Goal: Task Accomplishment & Management: Manage account settings

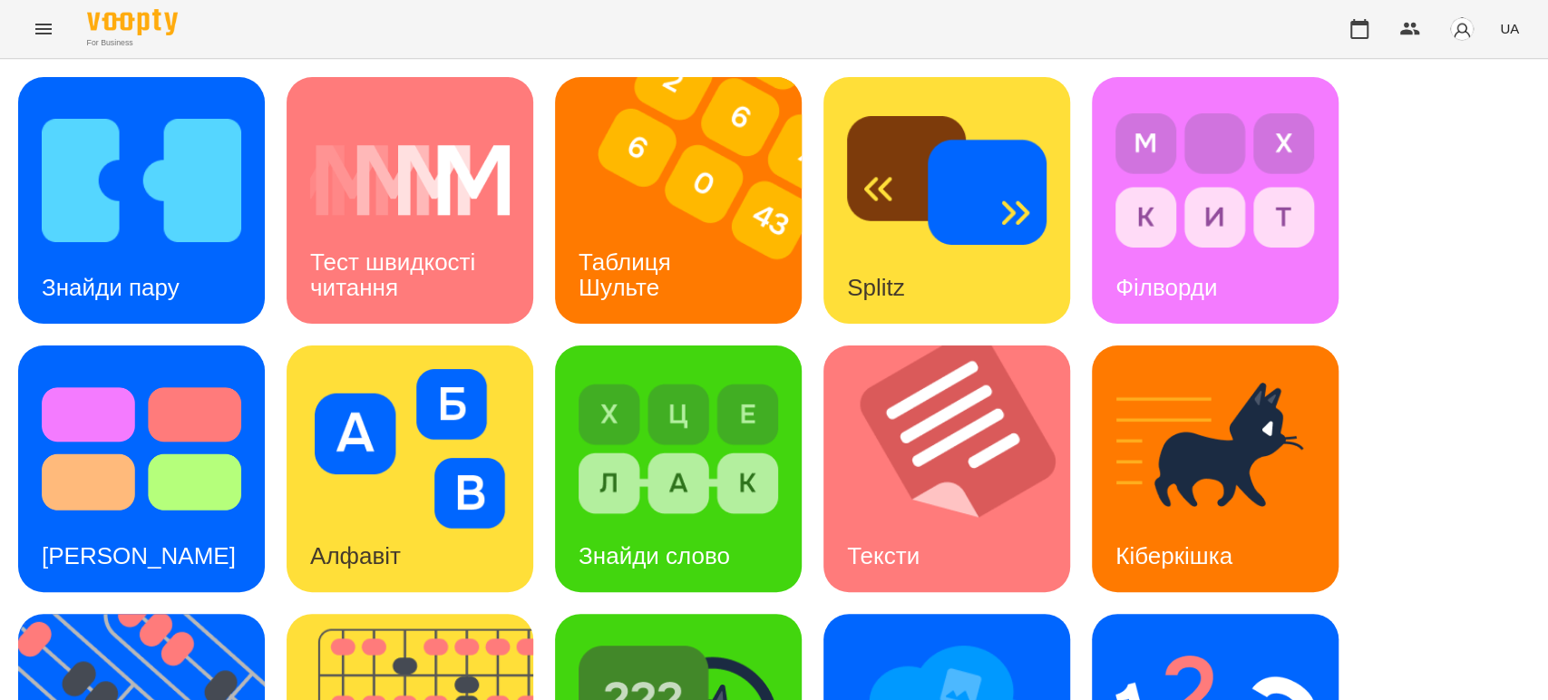
scroll to position [245, 0]
click at [42, 25] on icon "Menu" at bounding box center [44, 29] width 22 height 22
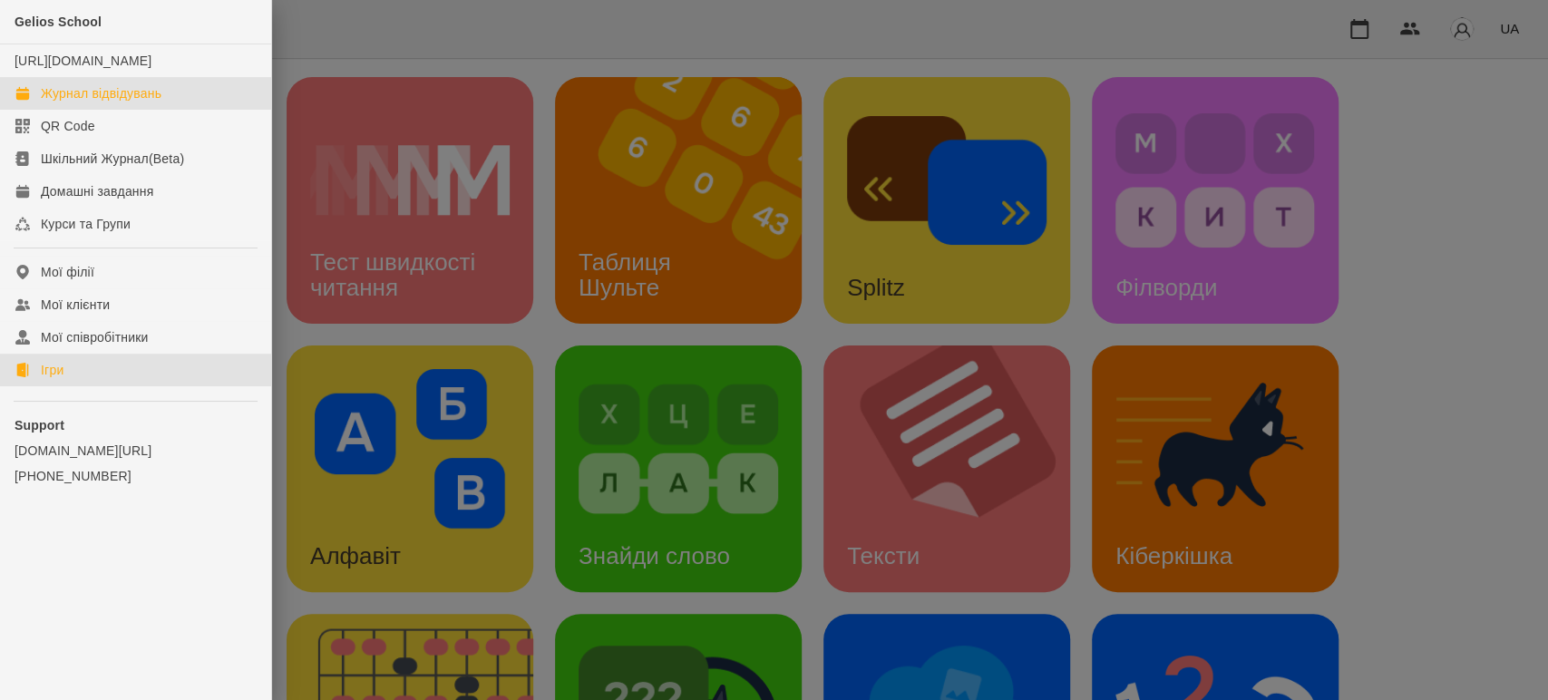
click at [65, 100] on link "Журнал відвідувань" at bounding box center [135, 93] width 271 height 33
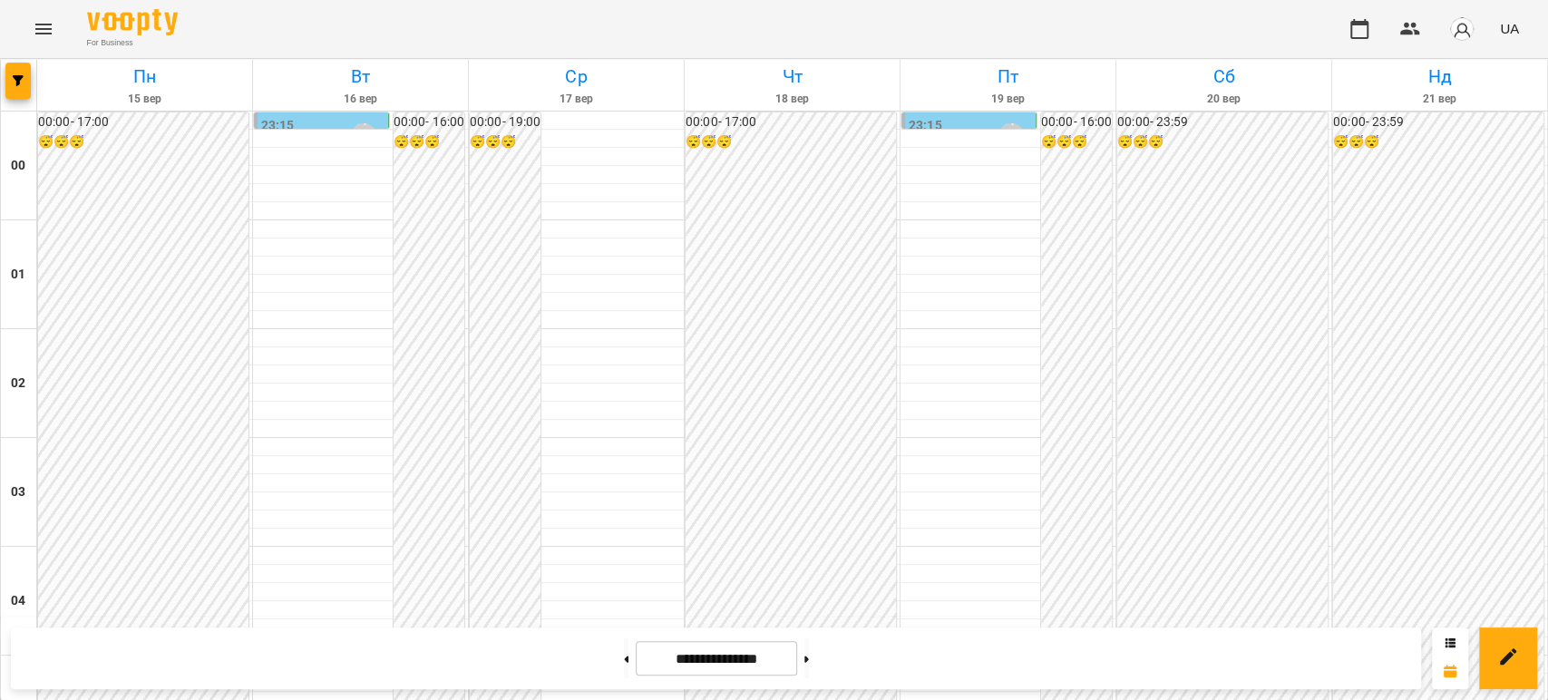
scroll to position [1701, 0]
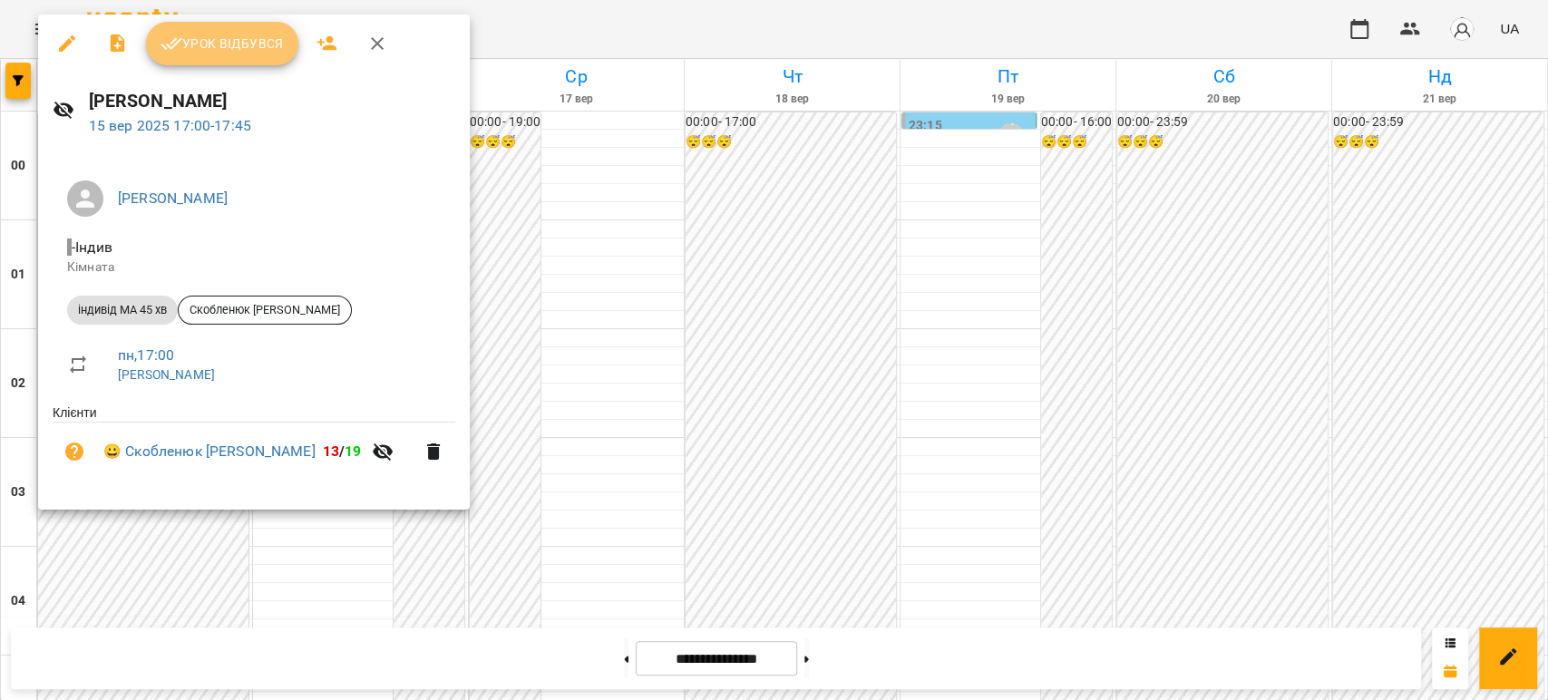
click at [238, 42] on span "Урок відбувся" at bounding box center [221, 44] width 123 height 22
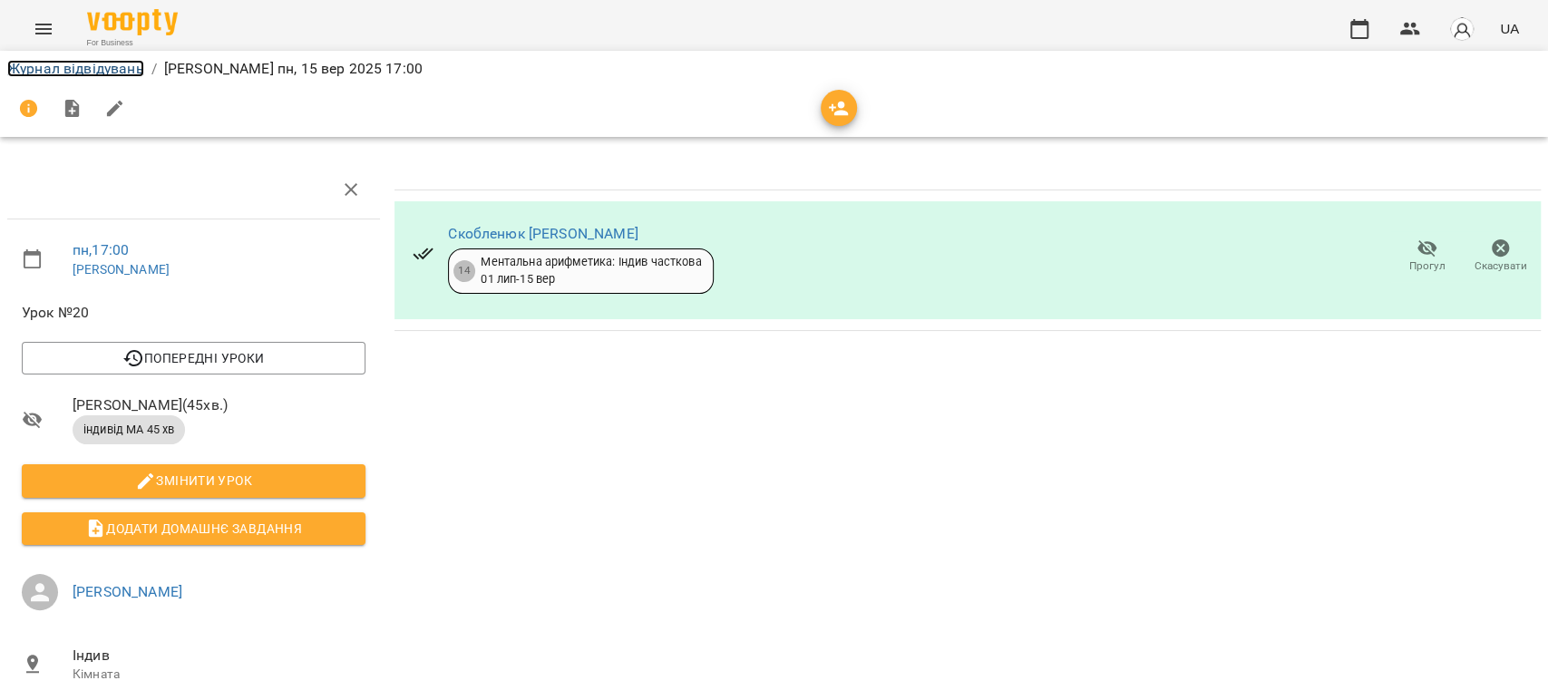
click at [105, 74] on link "Журнал відвідувань" at bounding box center [75, 68] width 137 height 17
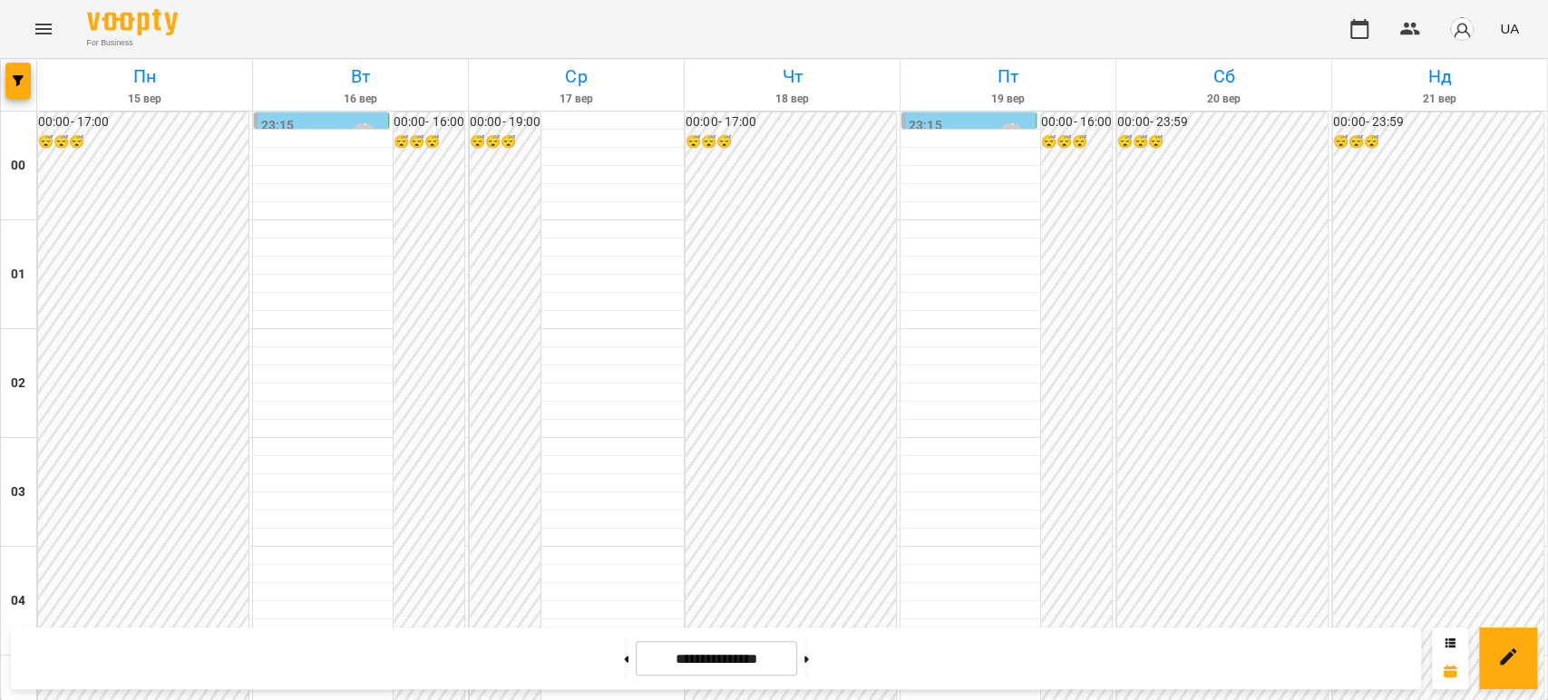
scroll to position [1801, 0]
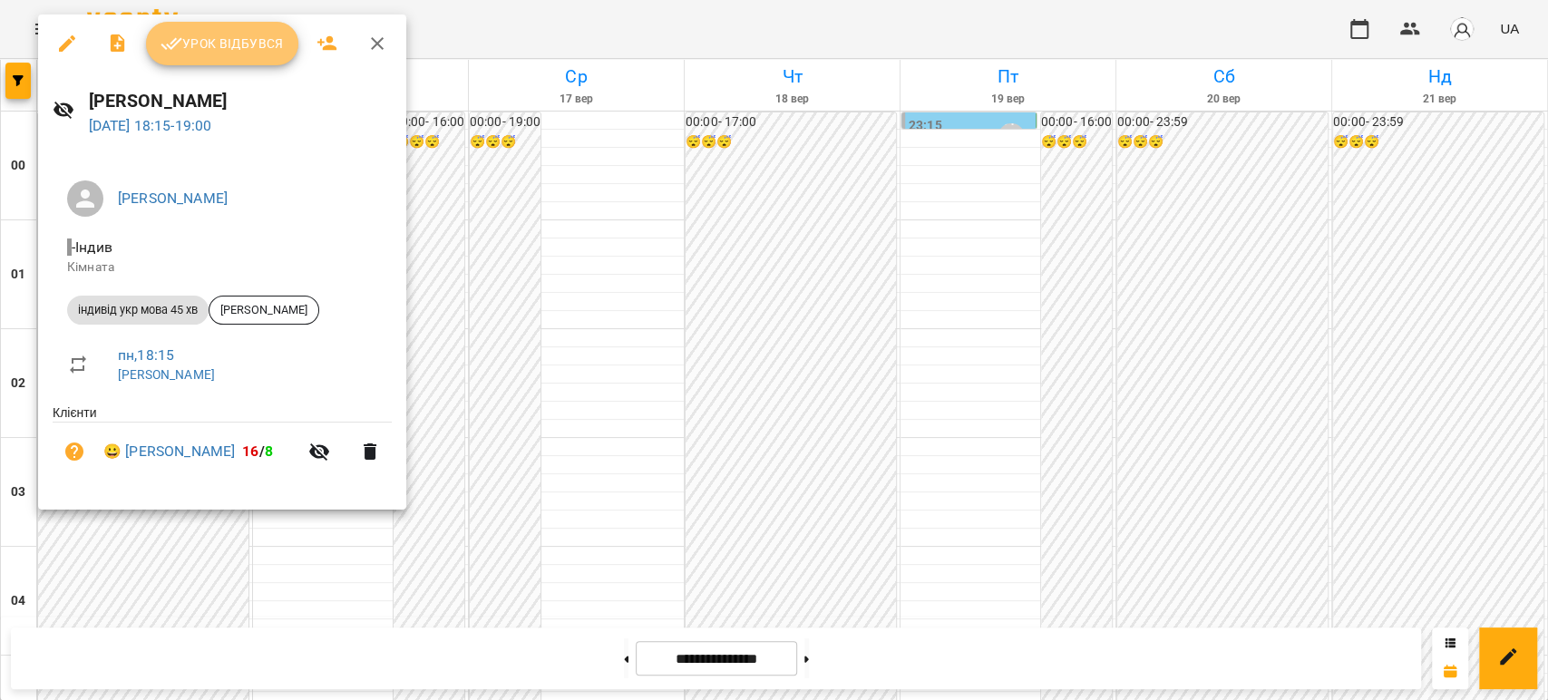
click at [244, 42] on span "Урок відбувся" at bounding box center [221, 44] width 123 height 22
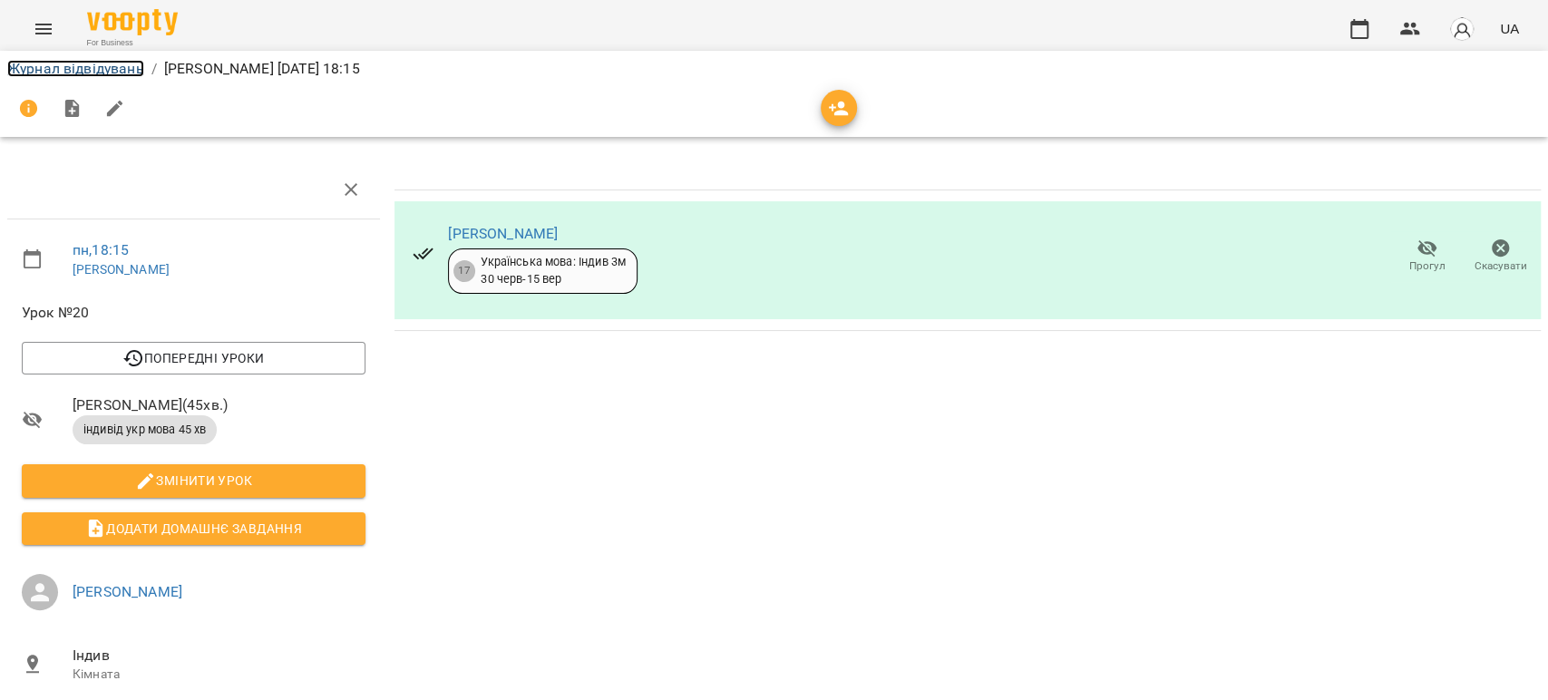
click at [49, 68] on link "Журнал відвідувань" at bounding box center [75, 68] width 137 height 17
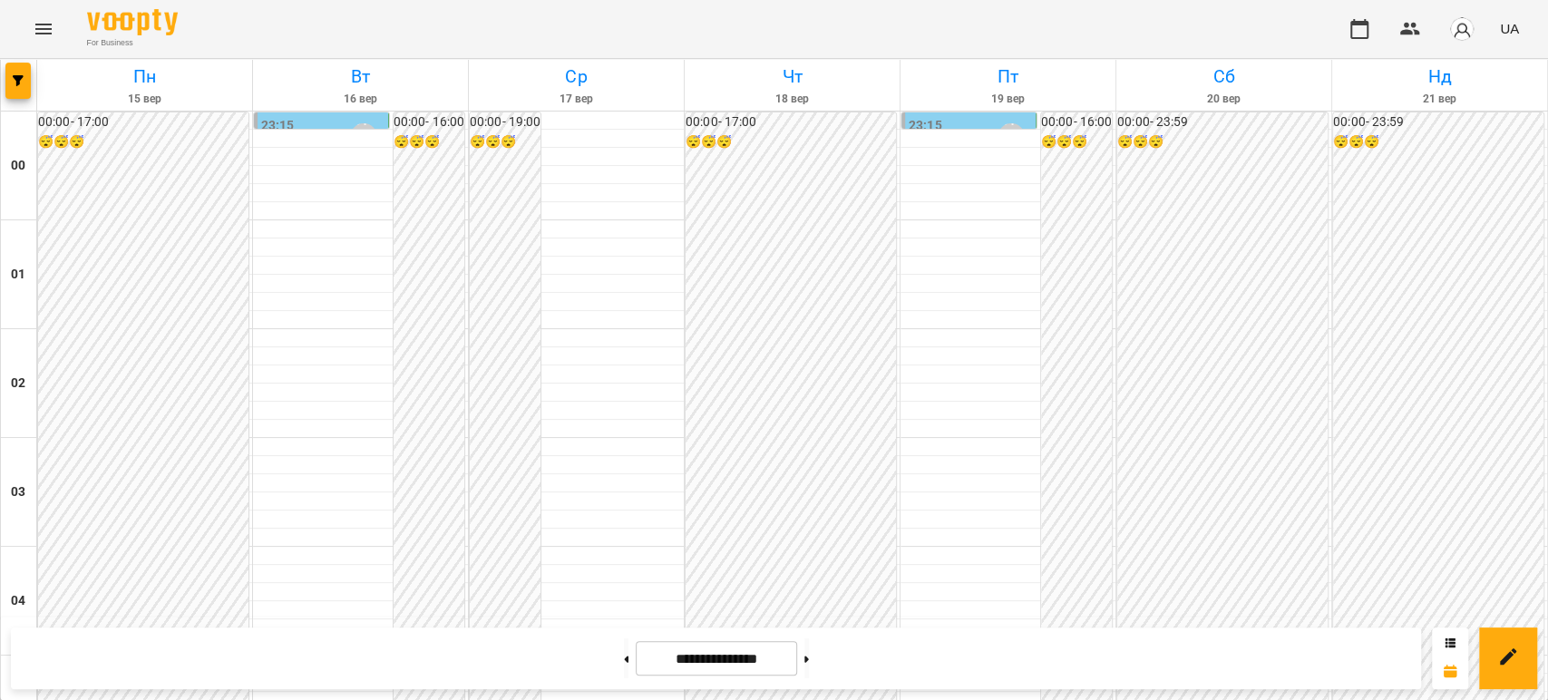
scroll to position [1902, 0]
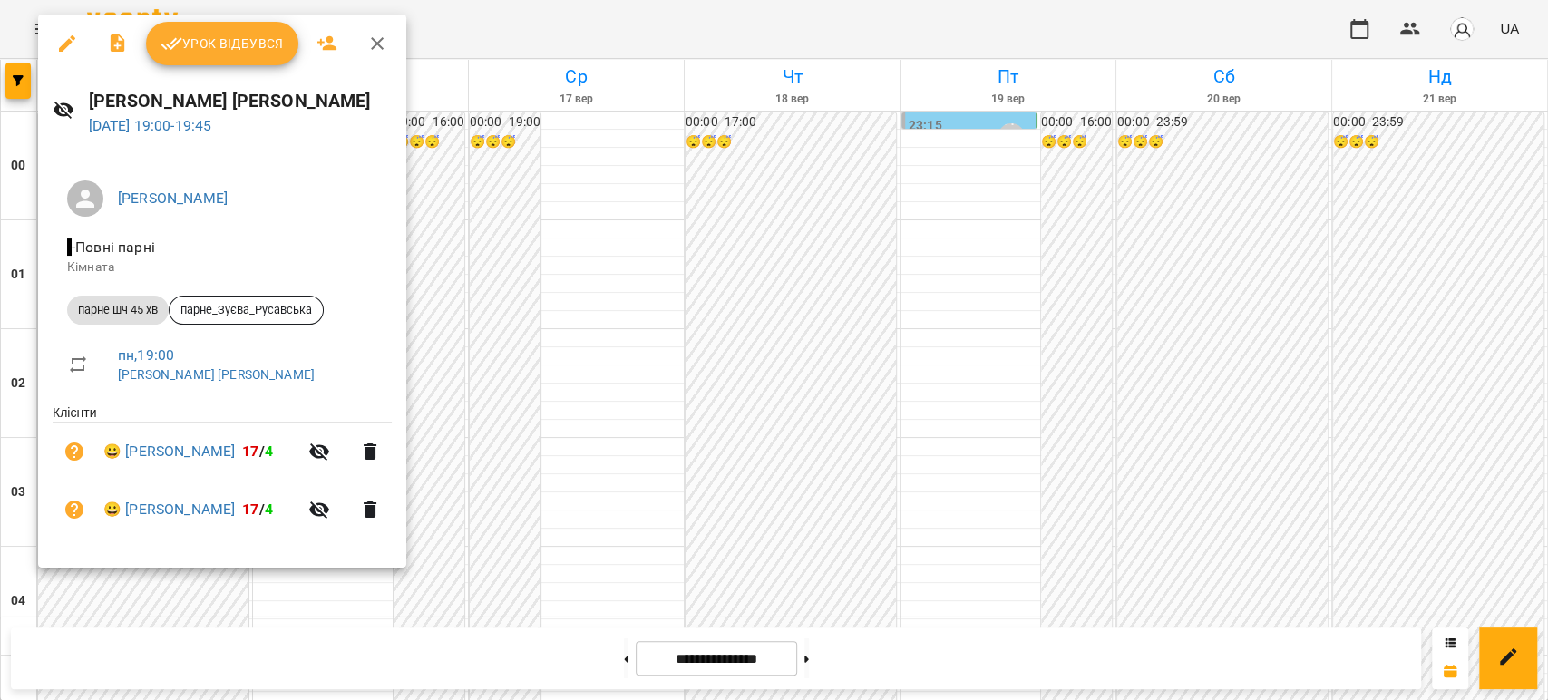
click at [218, 34] on span "Урок відбувся" at bounding box center [221, 44] width 123 height 22
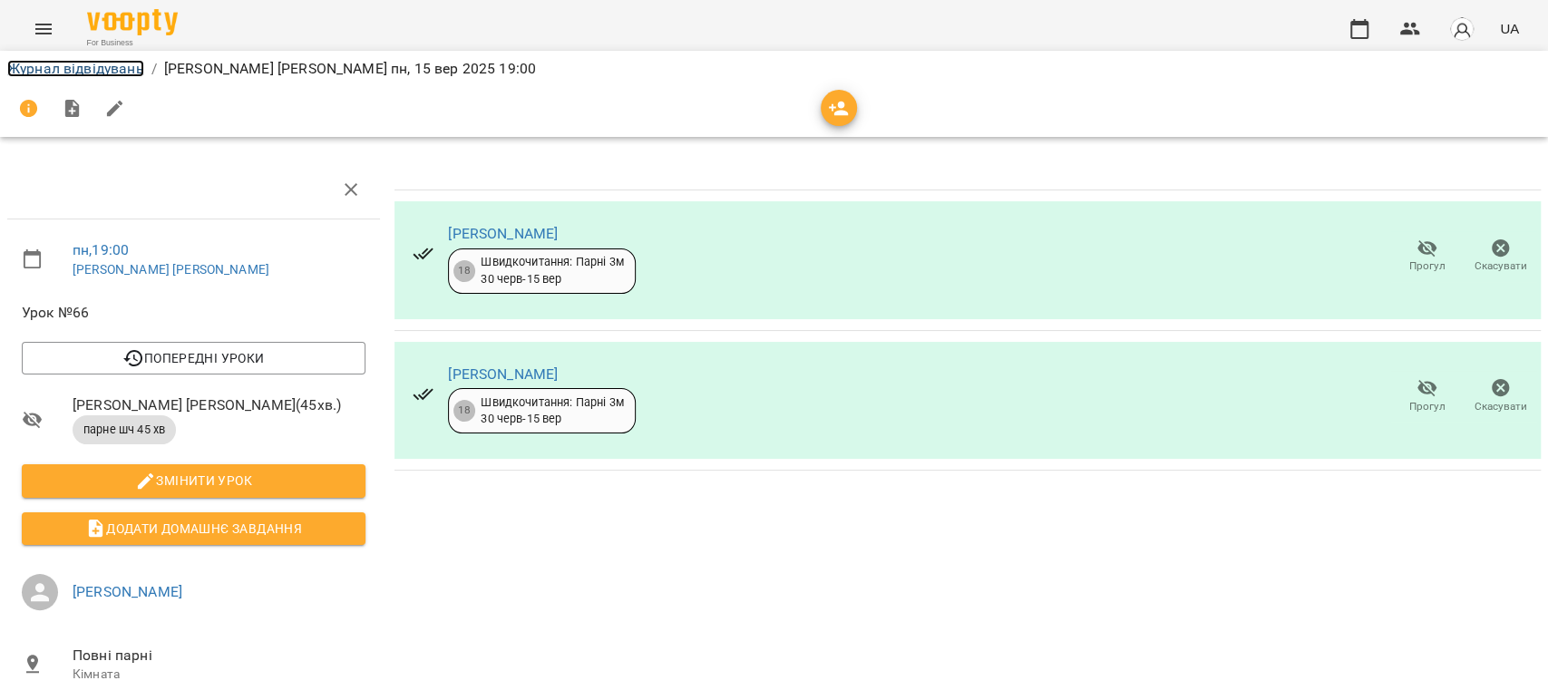
click at [102, 71] on link "Журнал відвідувань" at bounding box center [75, 68] width 137 height 17
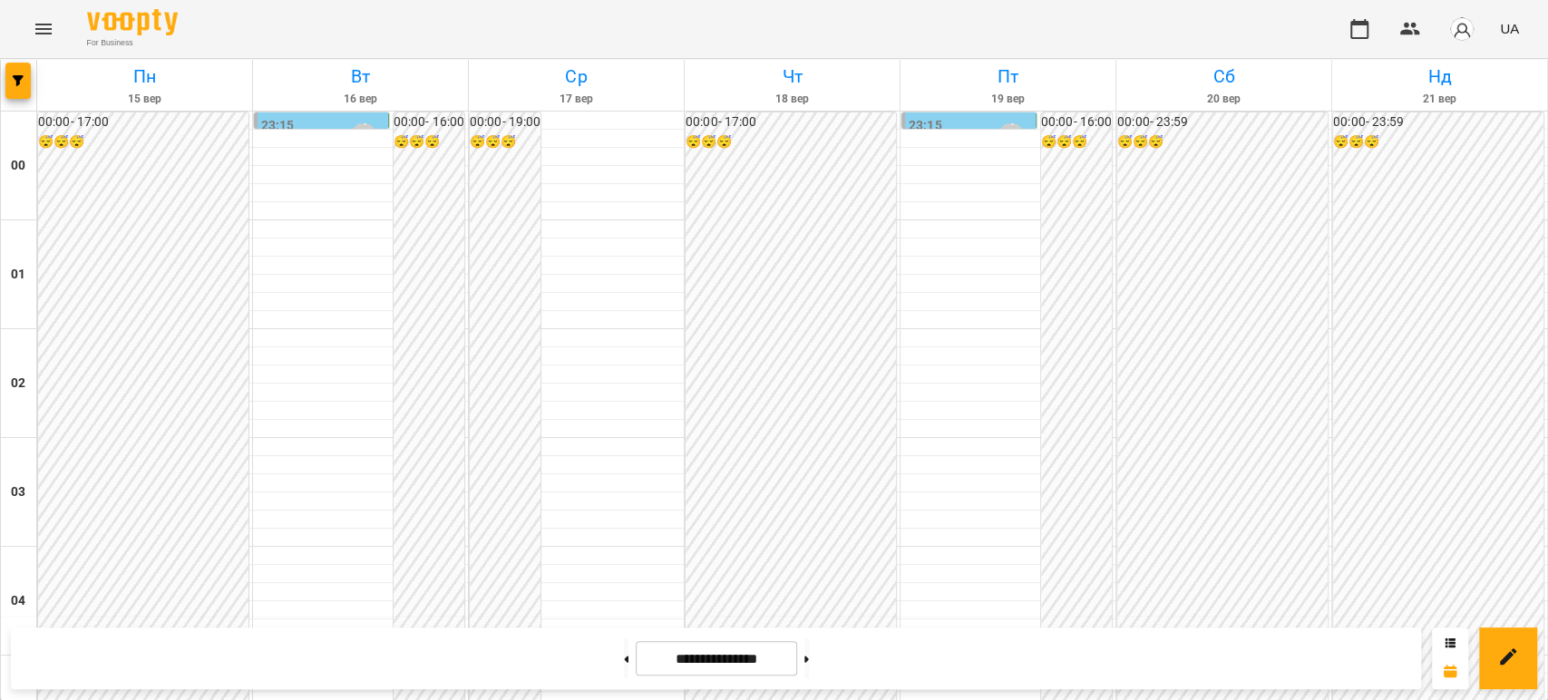
scroll to position [1902, 0]
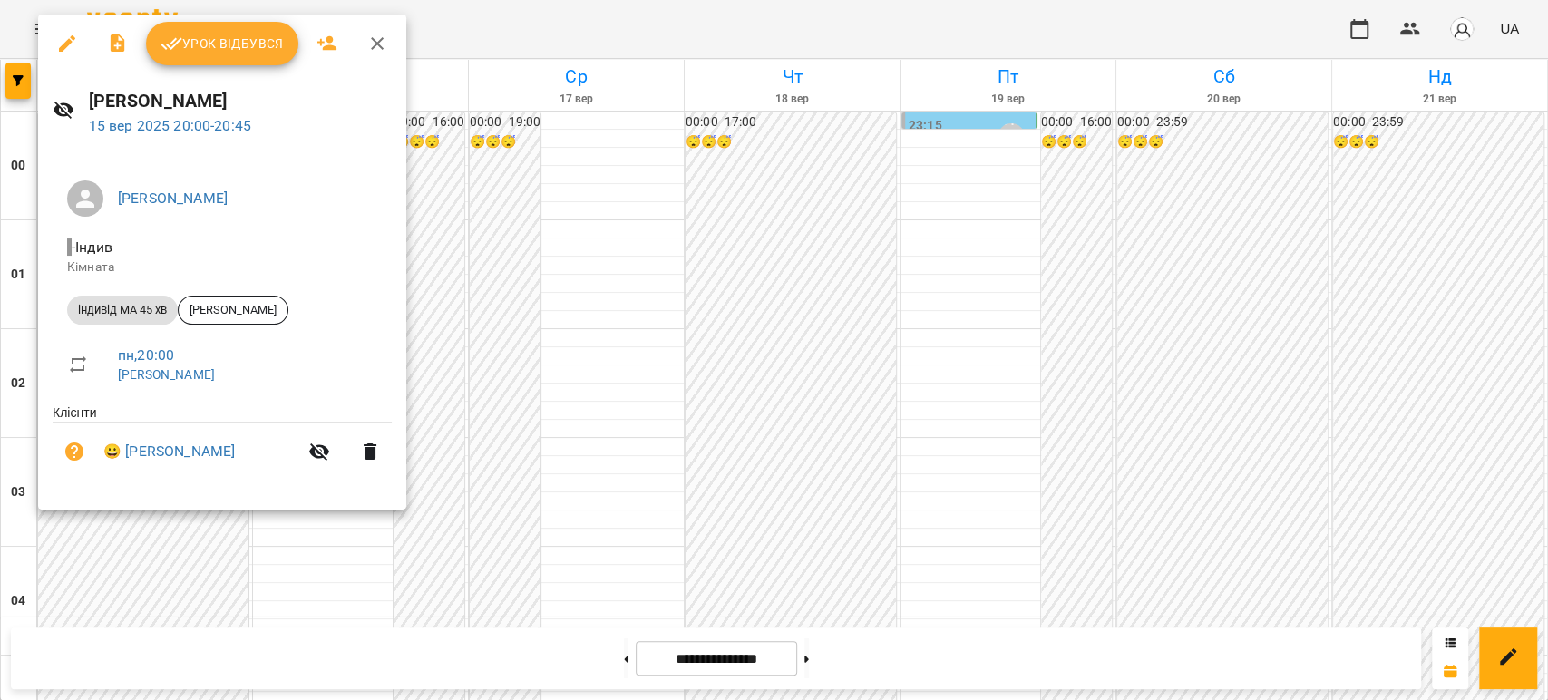
click at [221, 27] on button "Урок відбувся" at bounding box center [222, 44] width 152 height 44
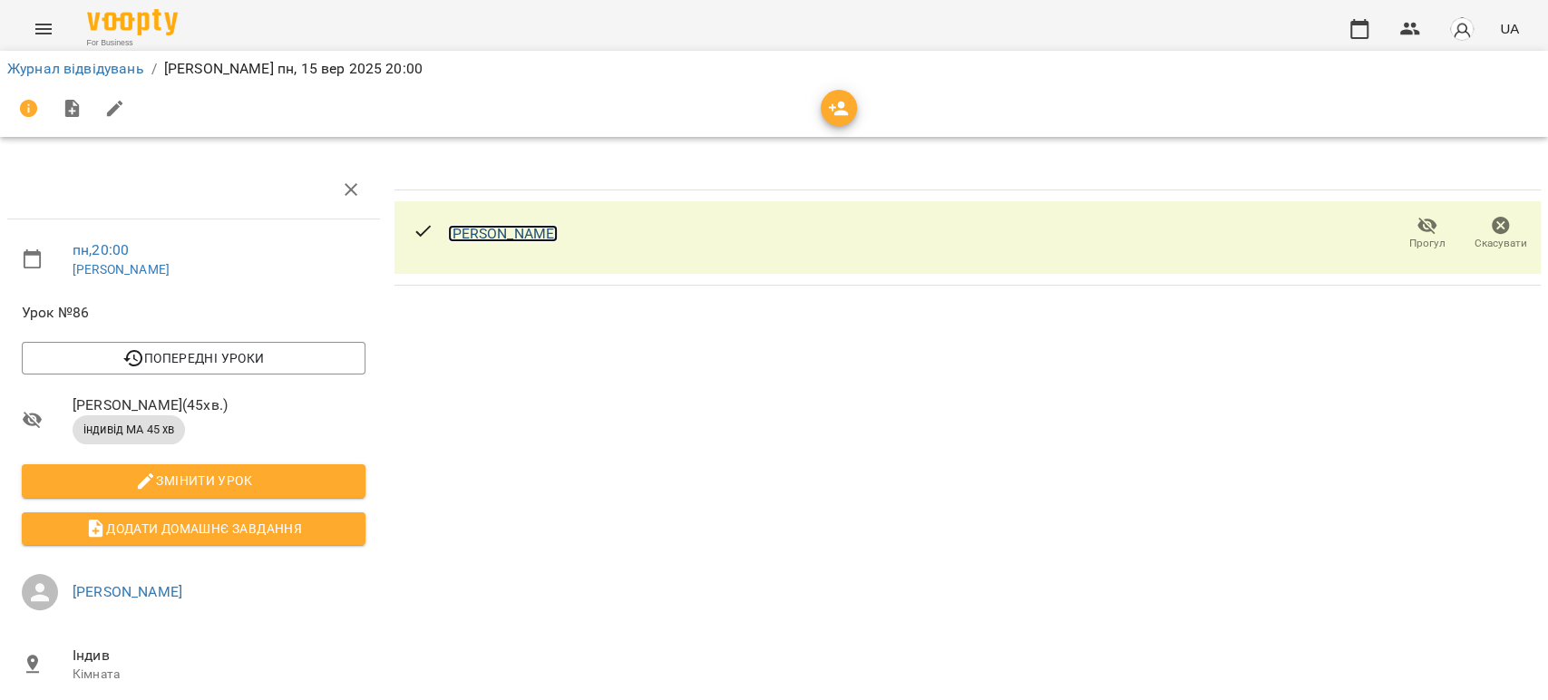
click at [513, 230] on link "Мирослав Вруцький" at bounding box center [503, 233] width 110 height 17
click at [80, 73] on link "Журнал відвідувань" at bounding box center [75, 68] width 137 height 17
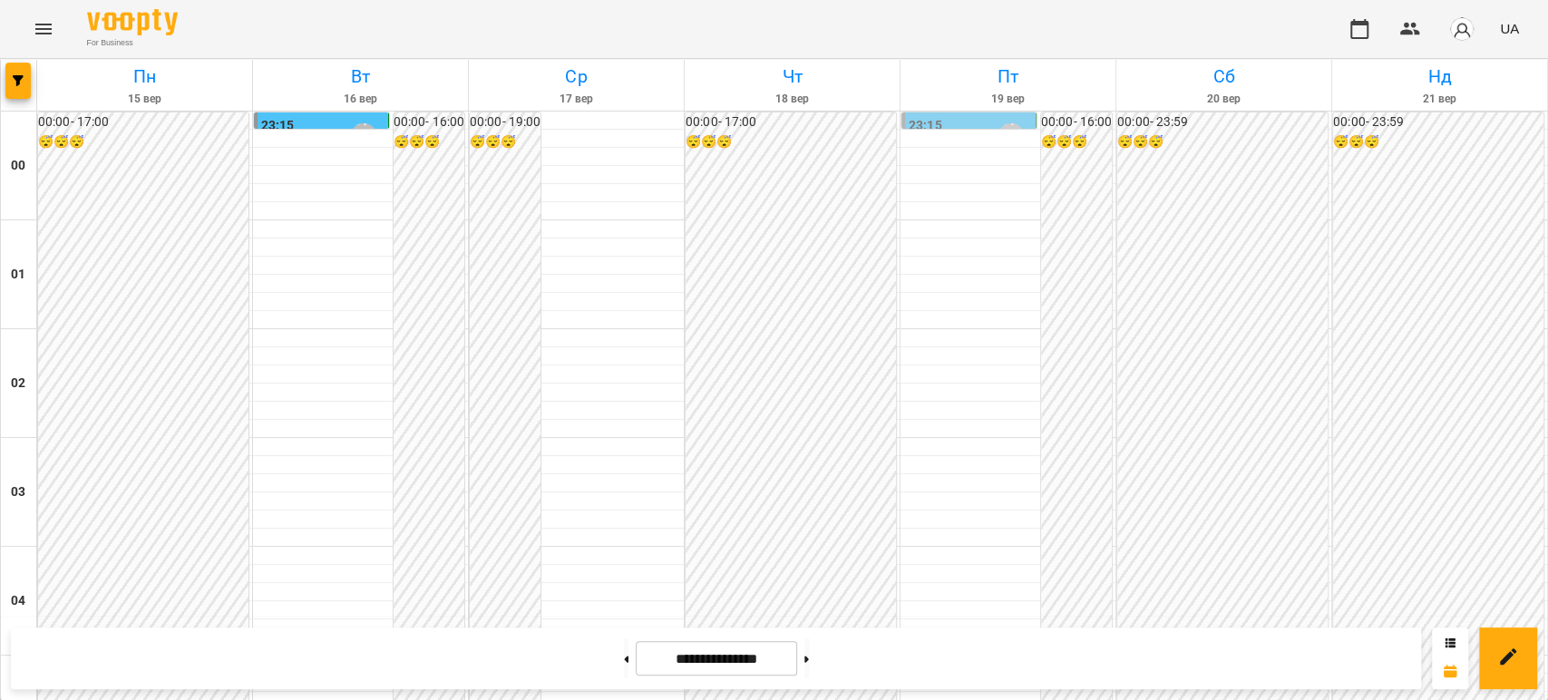
scroll to position [1611, 0]
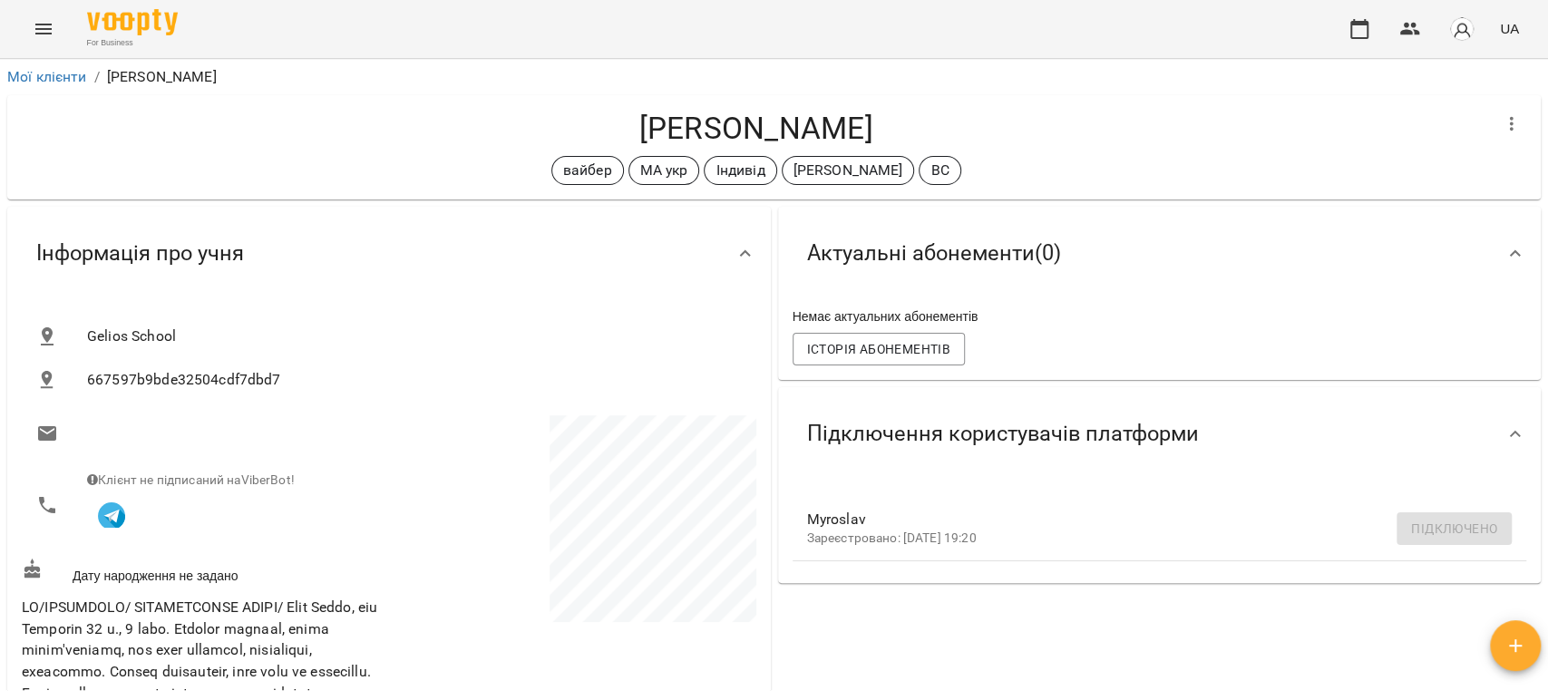
click at [39, 24] on icon "Menu" at bounding box center [43, 29] width 16 height 11
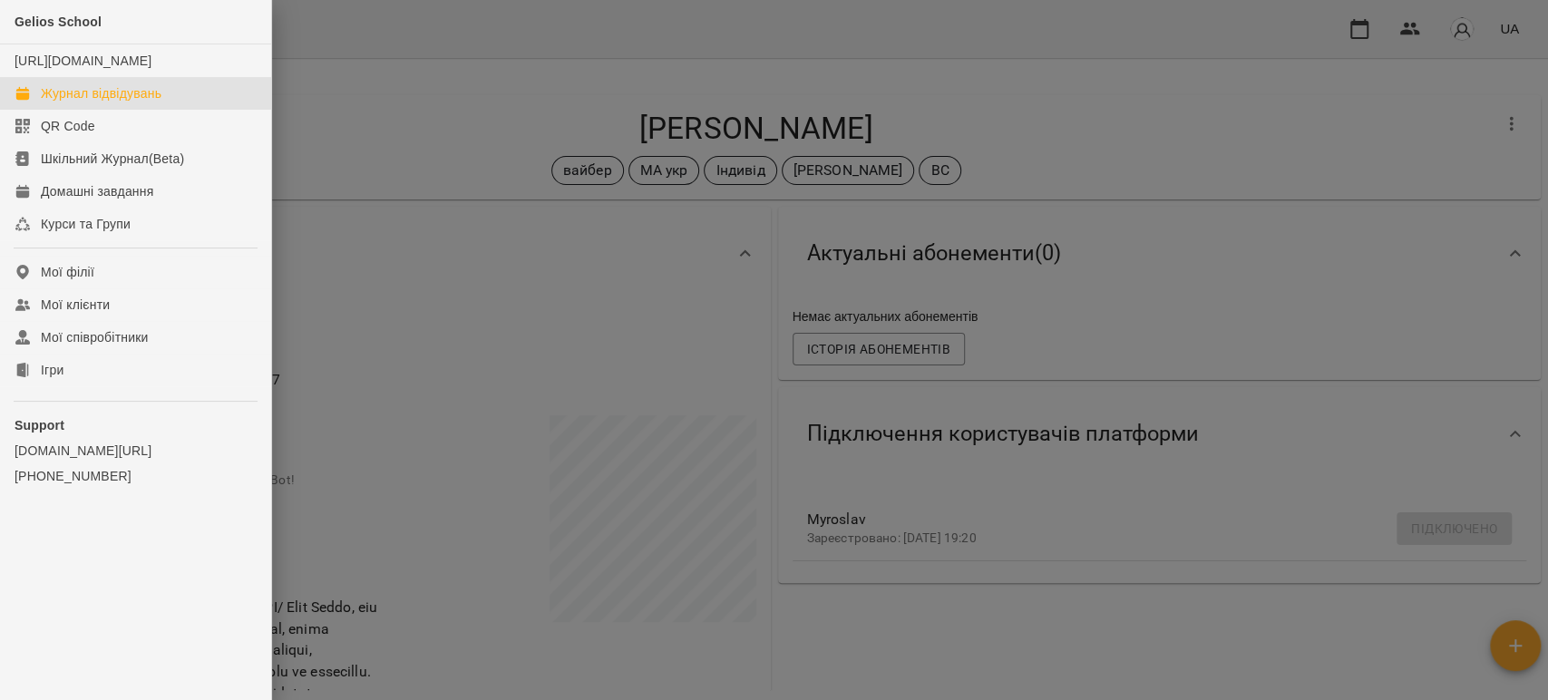
click at [71, 102] on div "Журнал відвідувань" at bounding box center [101, 93] width 121 height 18
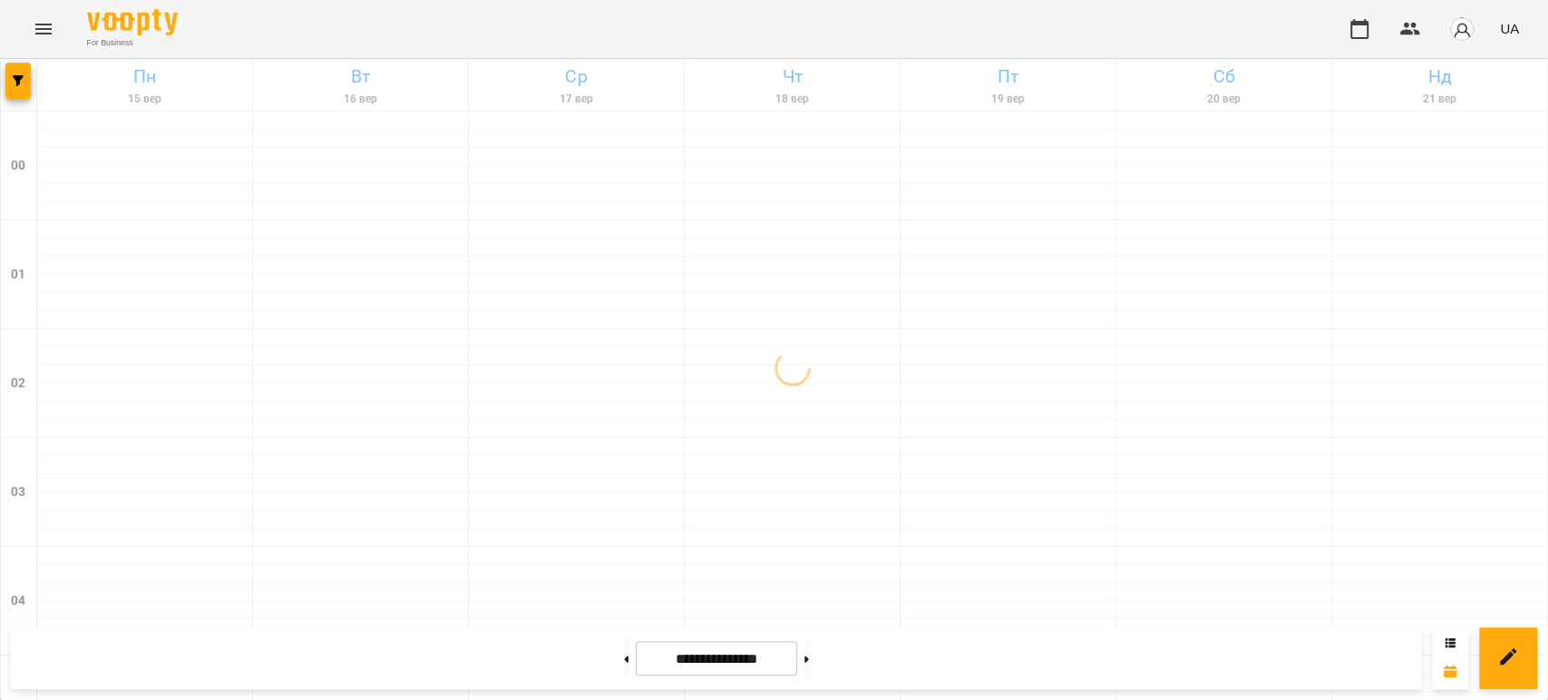
scroll to position [2103, 0]
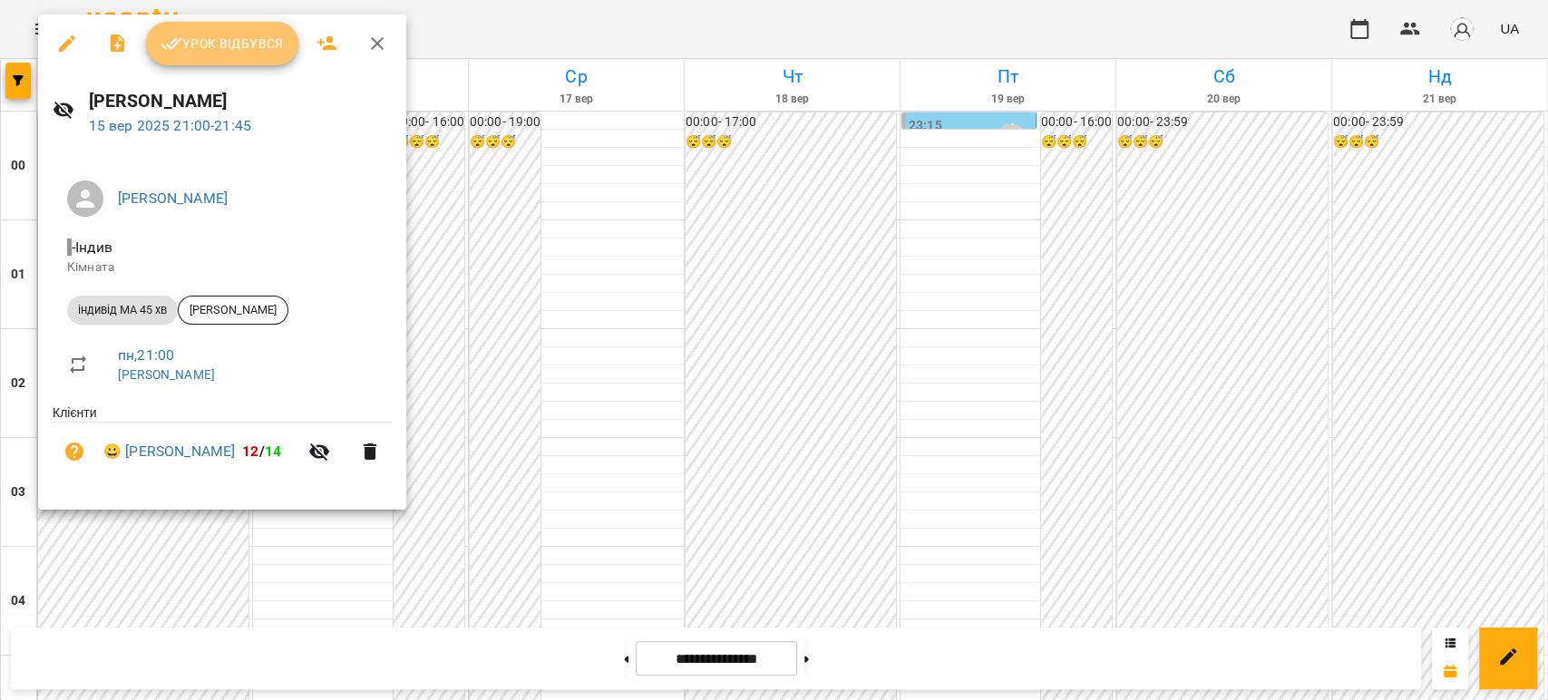
click at [225, 44] on span "Урок відбувся" at bounding box center [221, 44] width 123 height 22
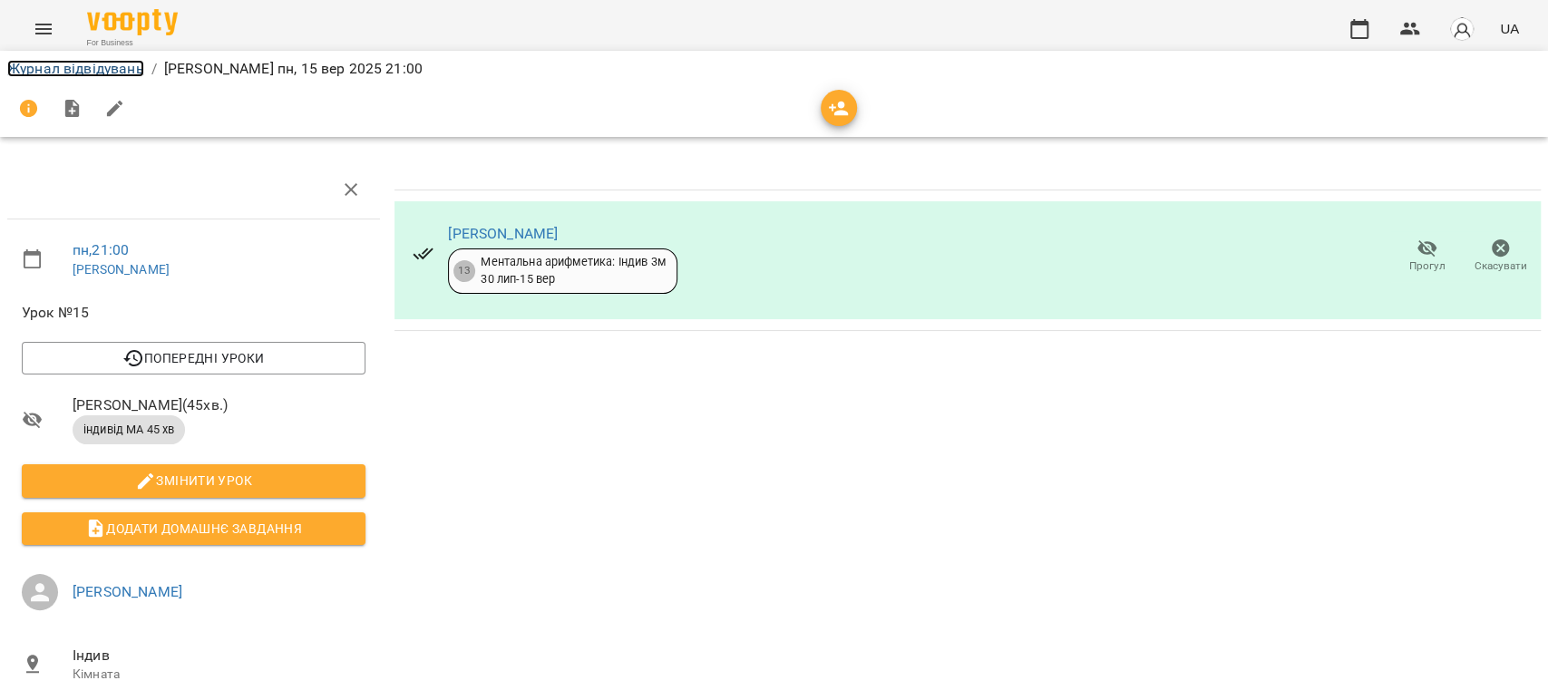
click at [123, 62] on link "Журнал відвідувань" at bounding box center [75, 68] width 137 height 17
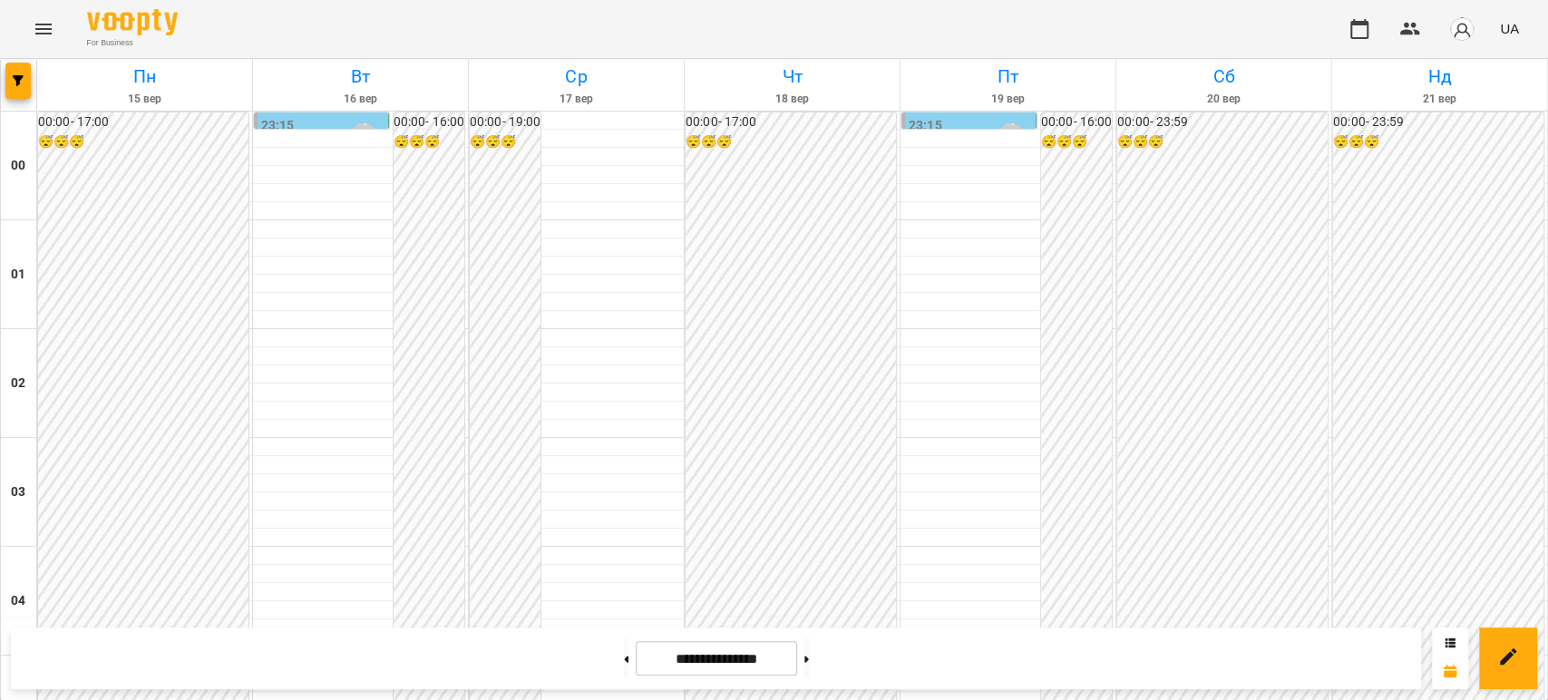
scroll to position [2103, 0]
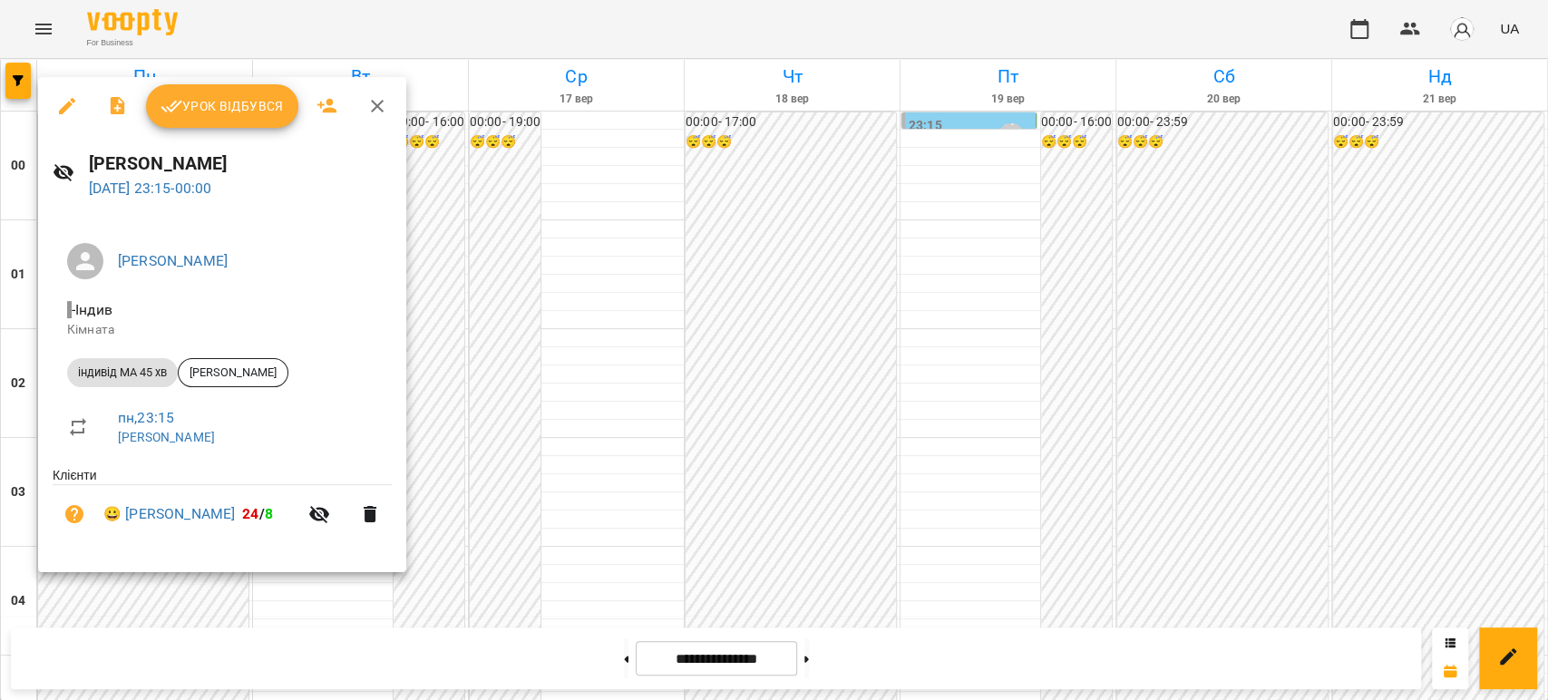
click at [226, 103] on span "Урок відбувся" at bounding box center [221, 106] width 123 height 22
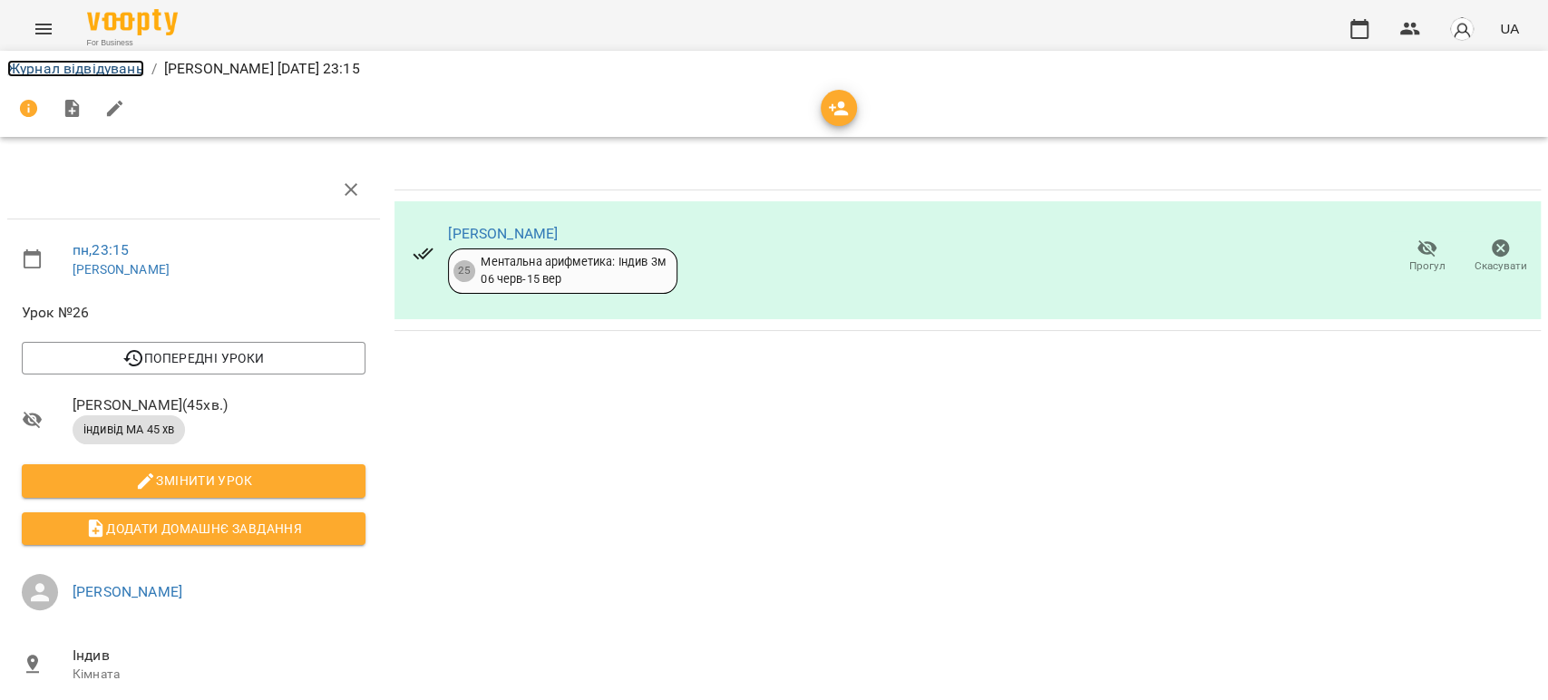
click at [58, 67] on link "Журнал відвідувань" at bounding box center [75, 68] width 137 height 17
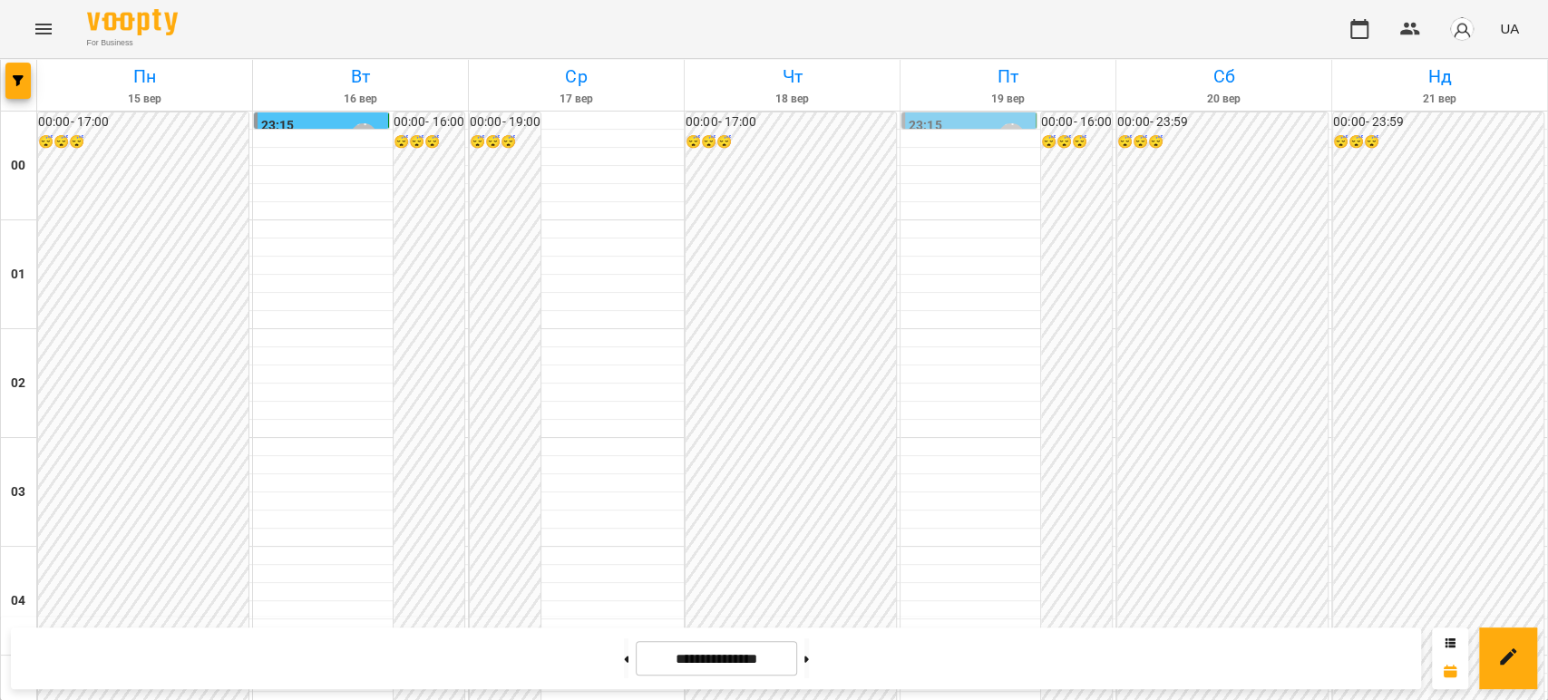
scroll to position [2103, 0]
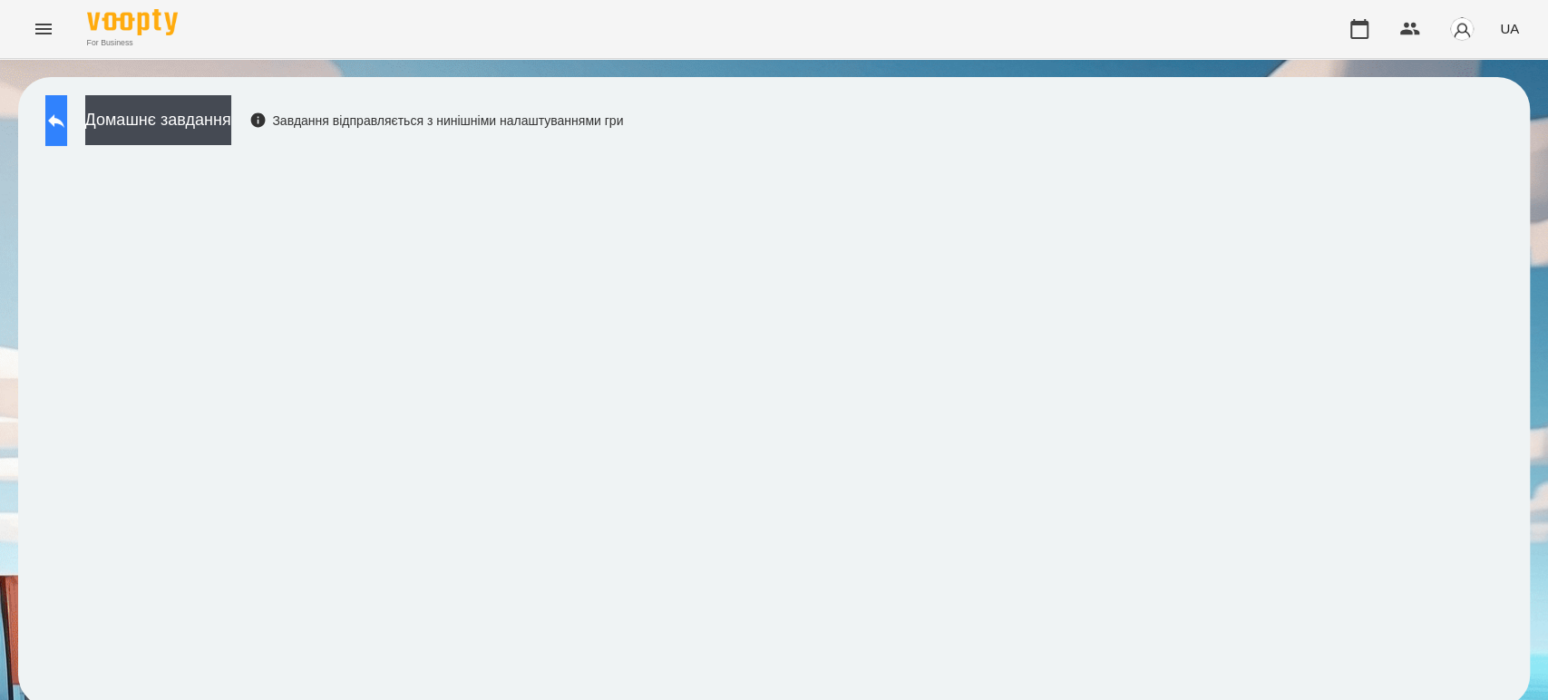
click at [66, 113] on icon at bounding box center [56, 121] width 22 height 22
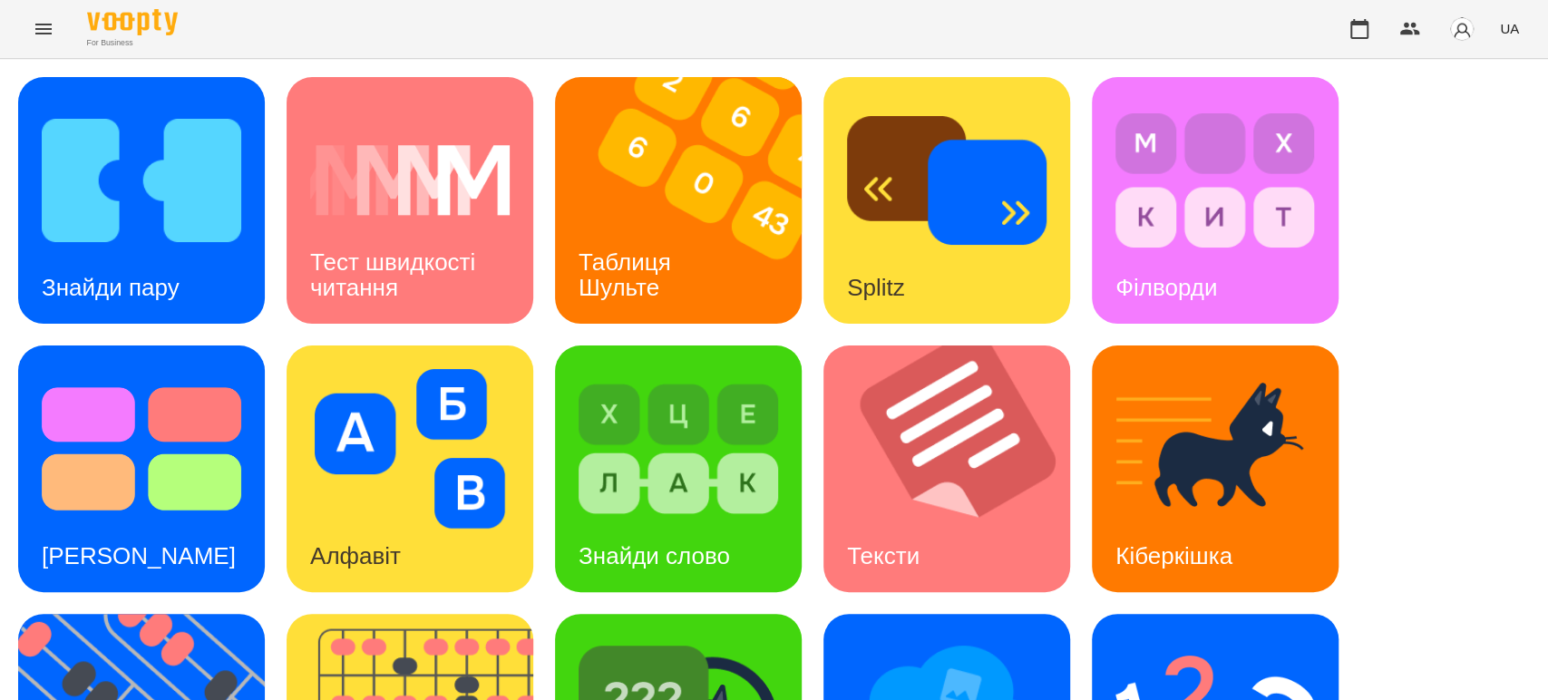
scroll to position [201, 0]
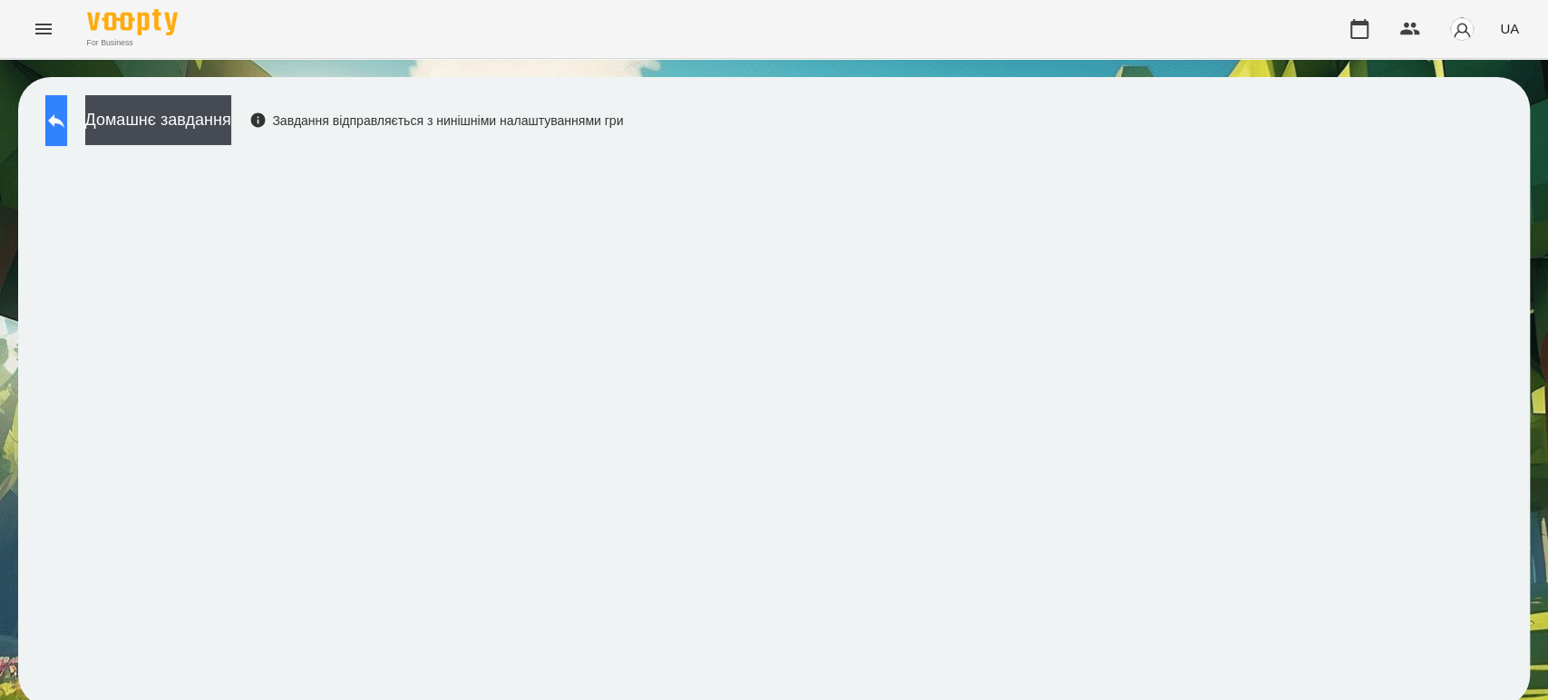
click at [67, 112] on icon at bounding box center [56, 121] width 22 height 22
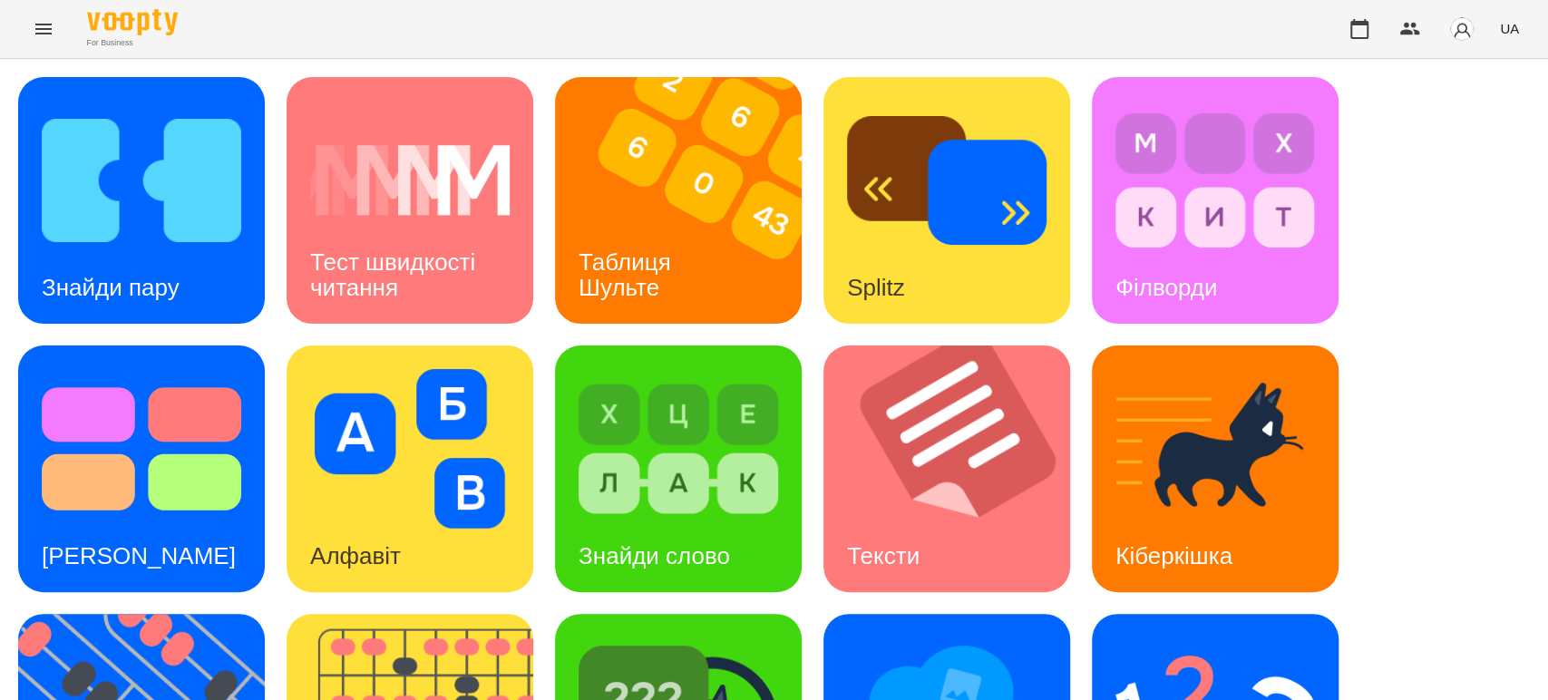
scroll to position [201, 0]
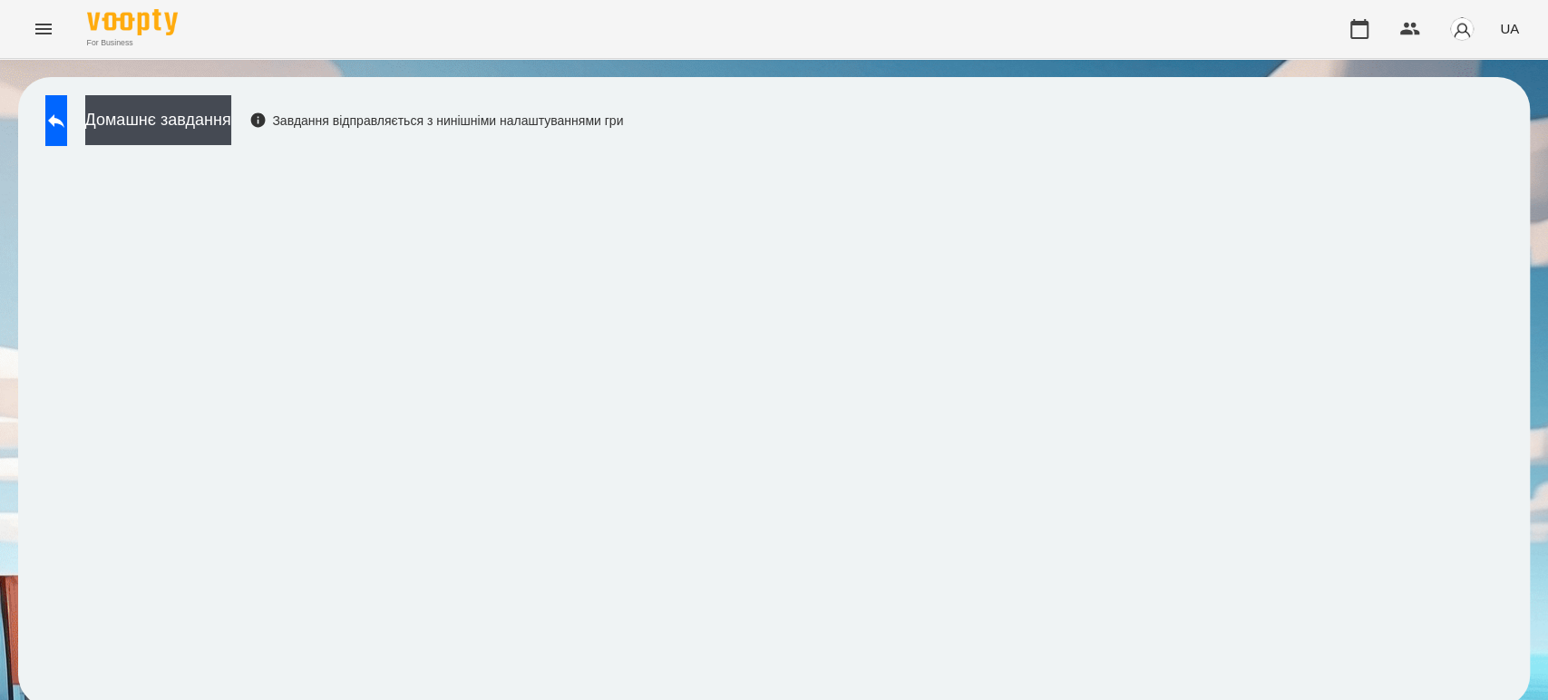
scroll to position [7, 0]
click at [67, 120] on icon at bounding box center [56, 121] width 22 height 22
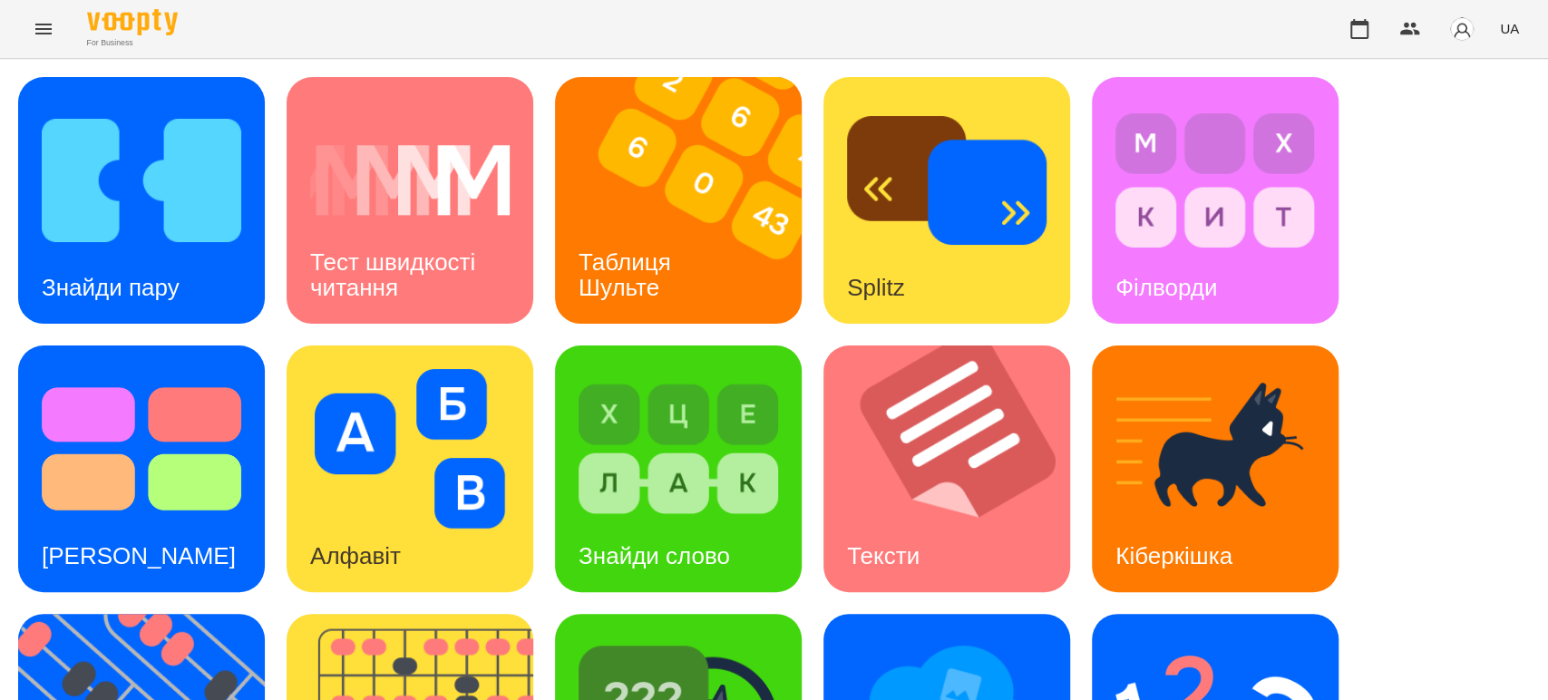
scroll to position [446, 0]
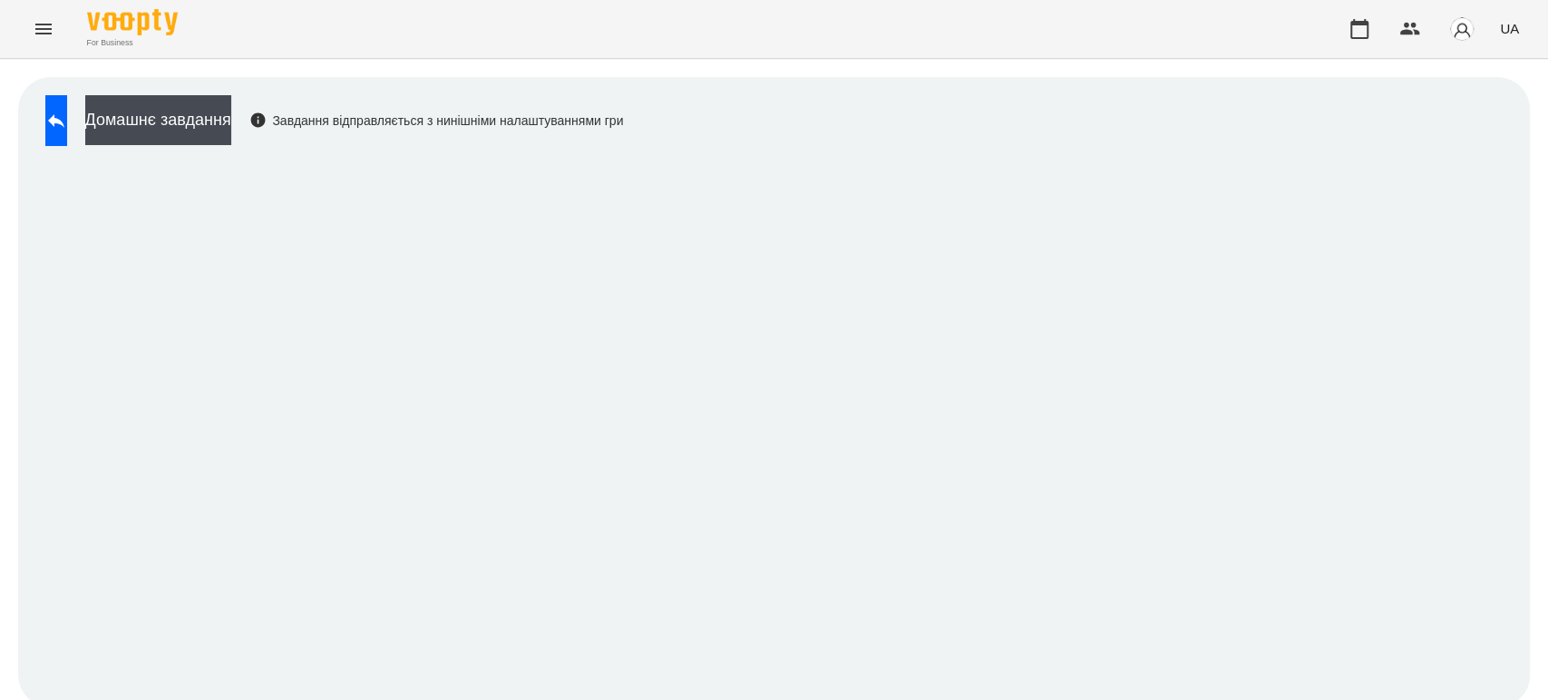
scroll to position [7, 0]
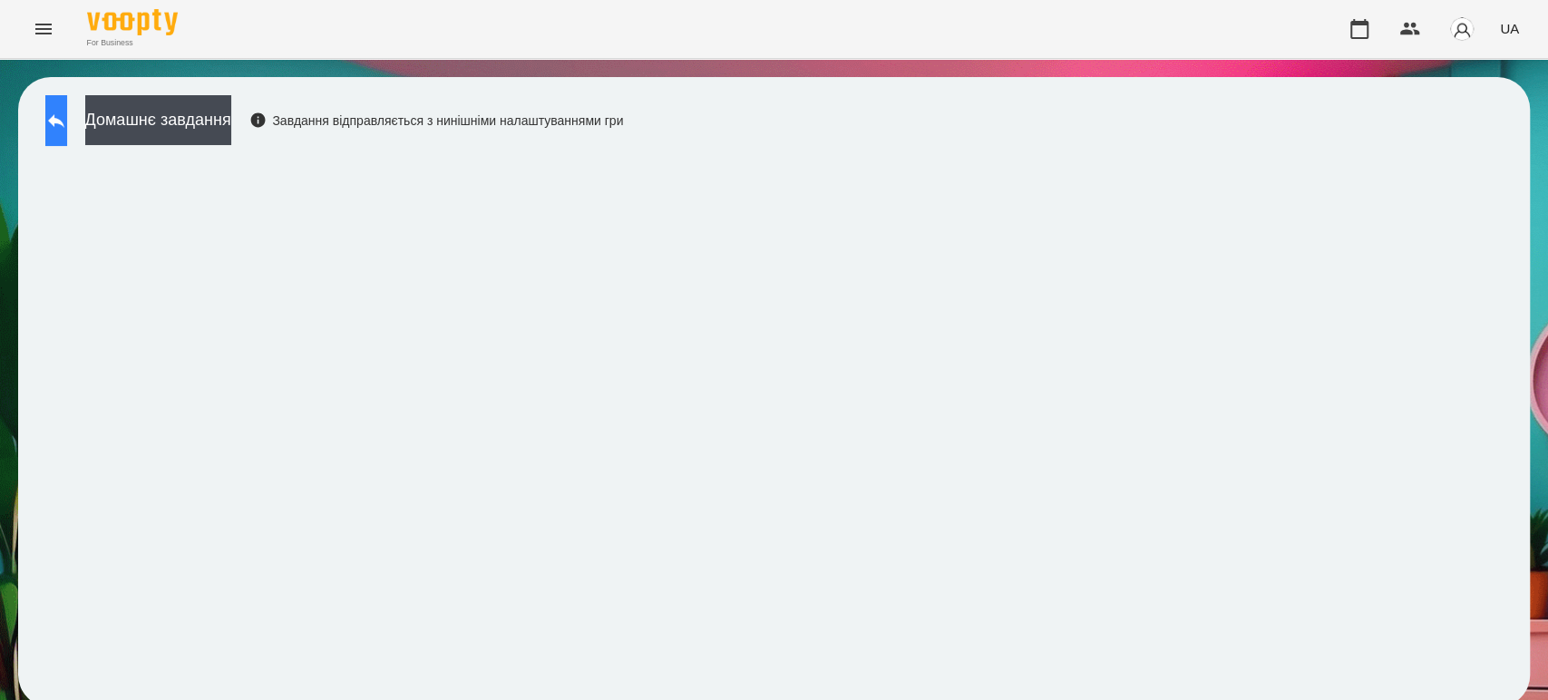
click at [64, 114] on icon at bounding box center [56, 121] width 16 height 14
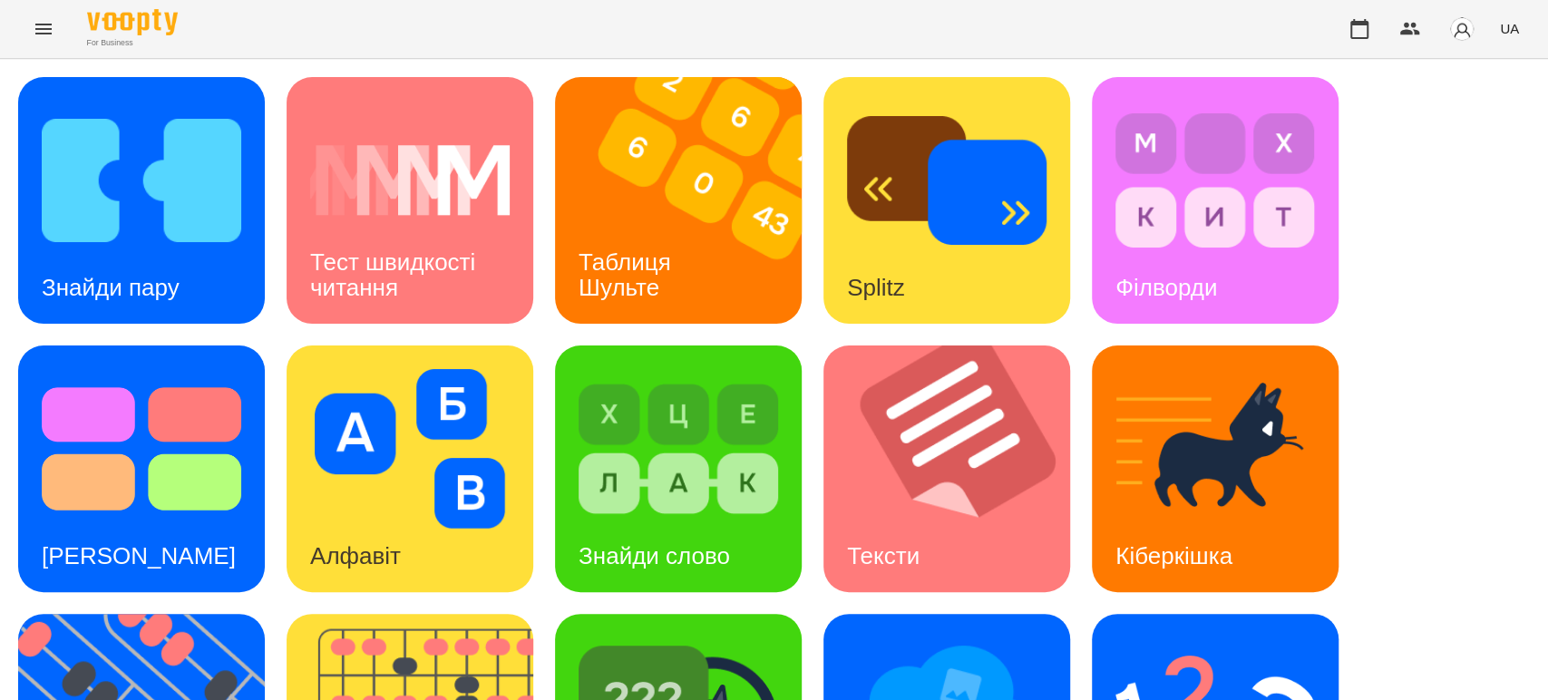
scroll to position [446, 0]
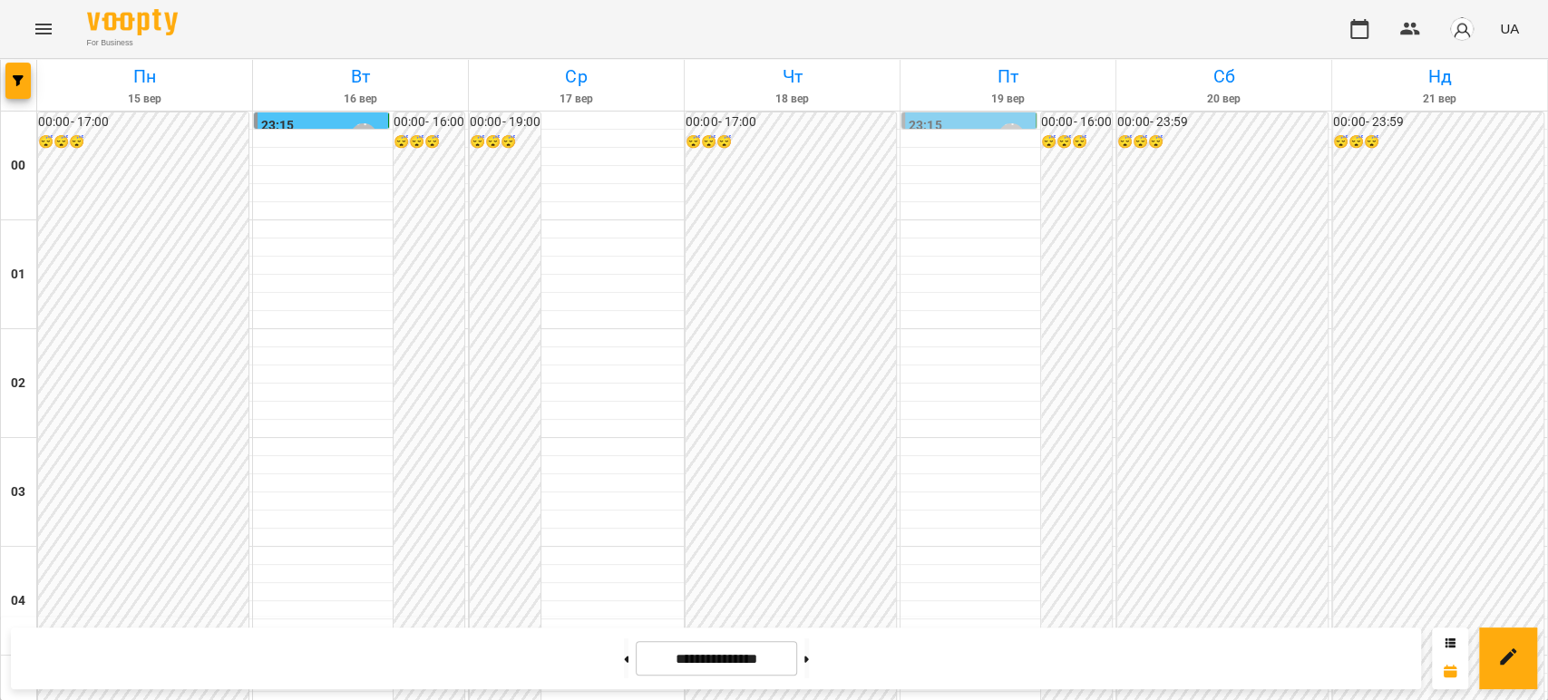
scroll to position [1813, 0]
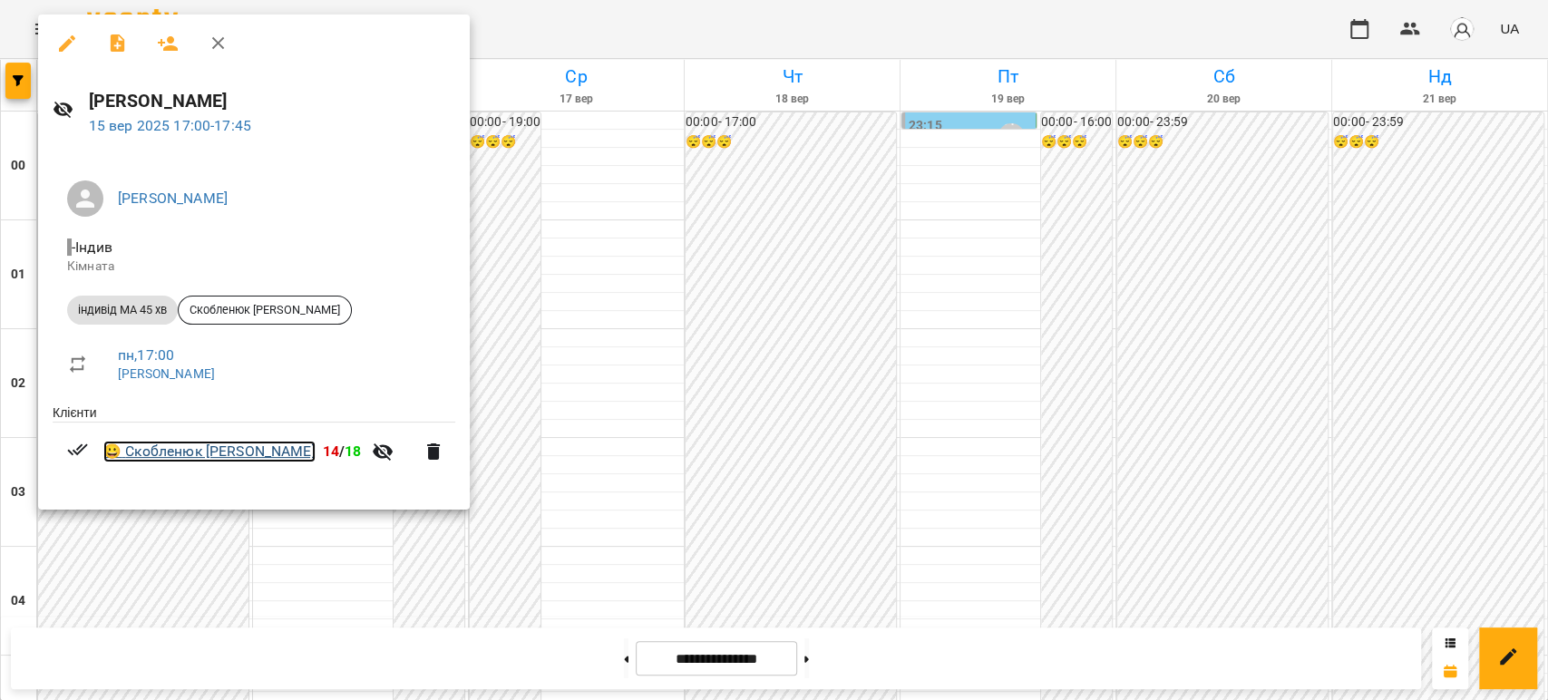
click at [242, 451] on link "😀 Скобленюк Анна-Марія" at bounding box center [209, 452] width 212 height 22
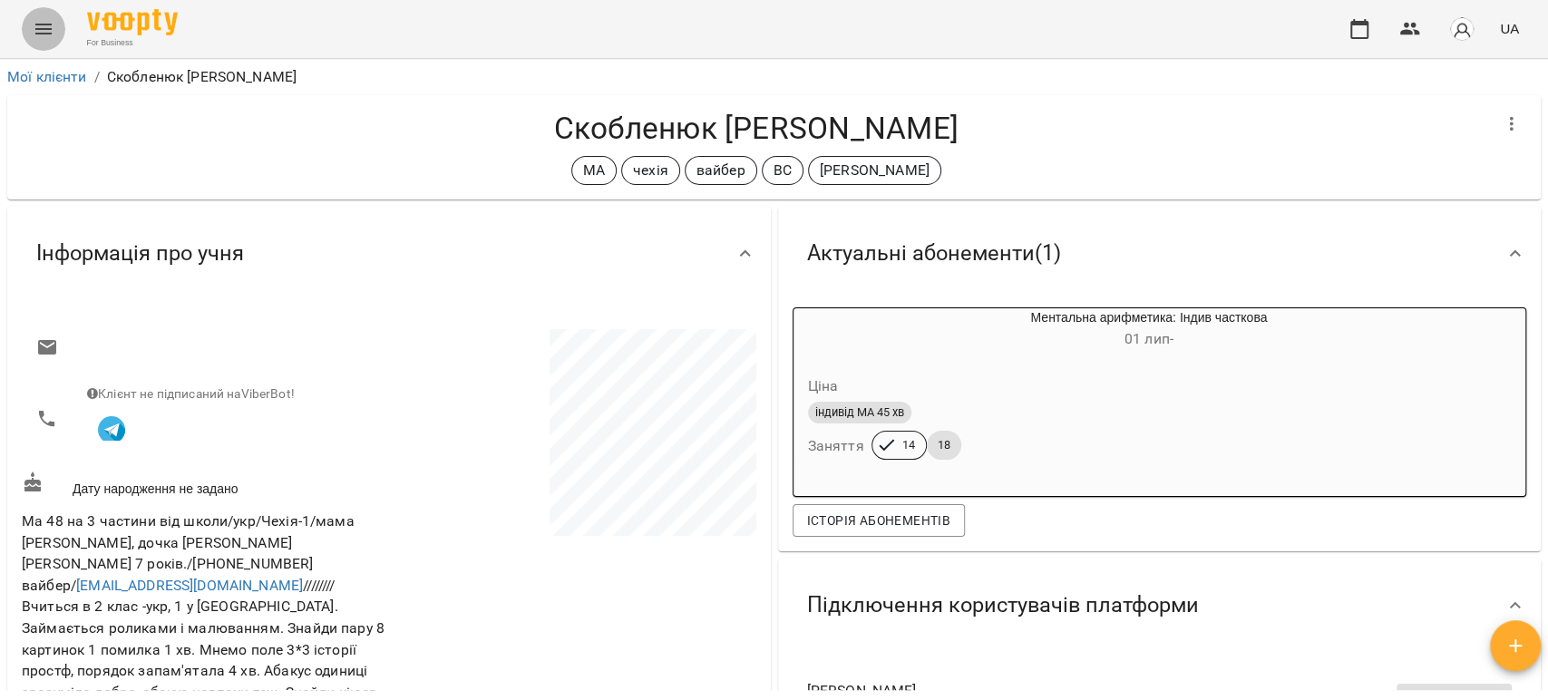
click at [37, 28] on icon "Menu" at bounding box center [43, 29] width 16 height 11
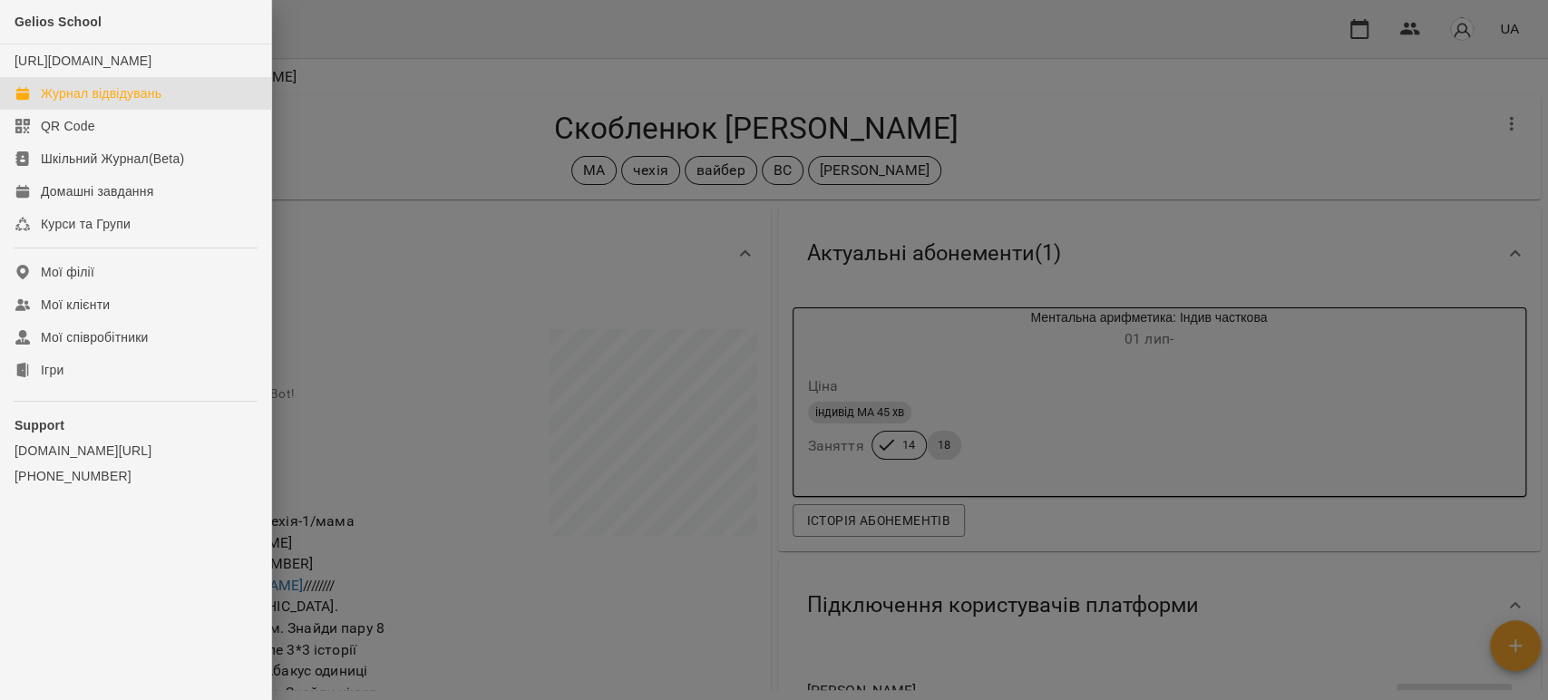
click at [75, 102] on div "Журнал відвідувань" at bounding box center [101, 93] width 121 height 18
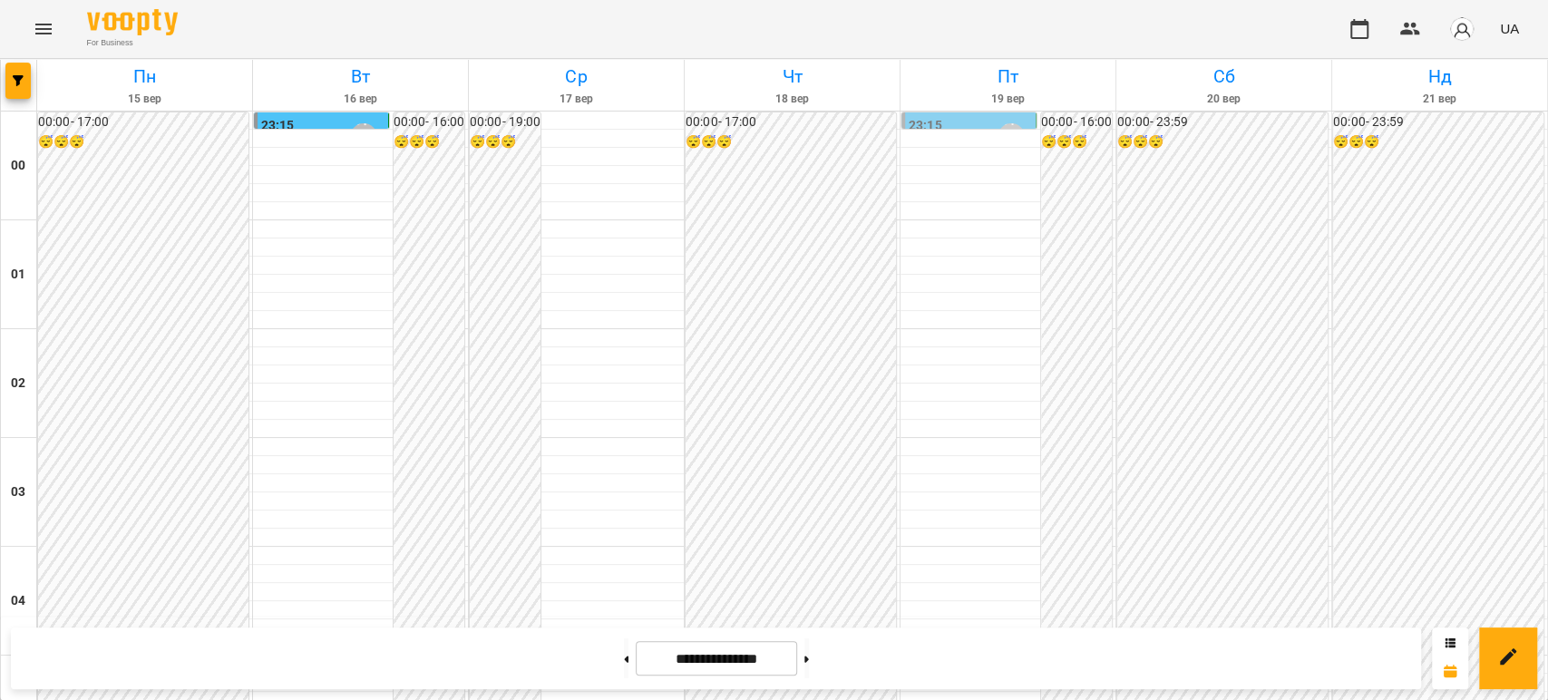
scroll to position [1801, 0]
